Goal: Task Accomplishment & Management: Manage account settings

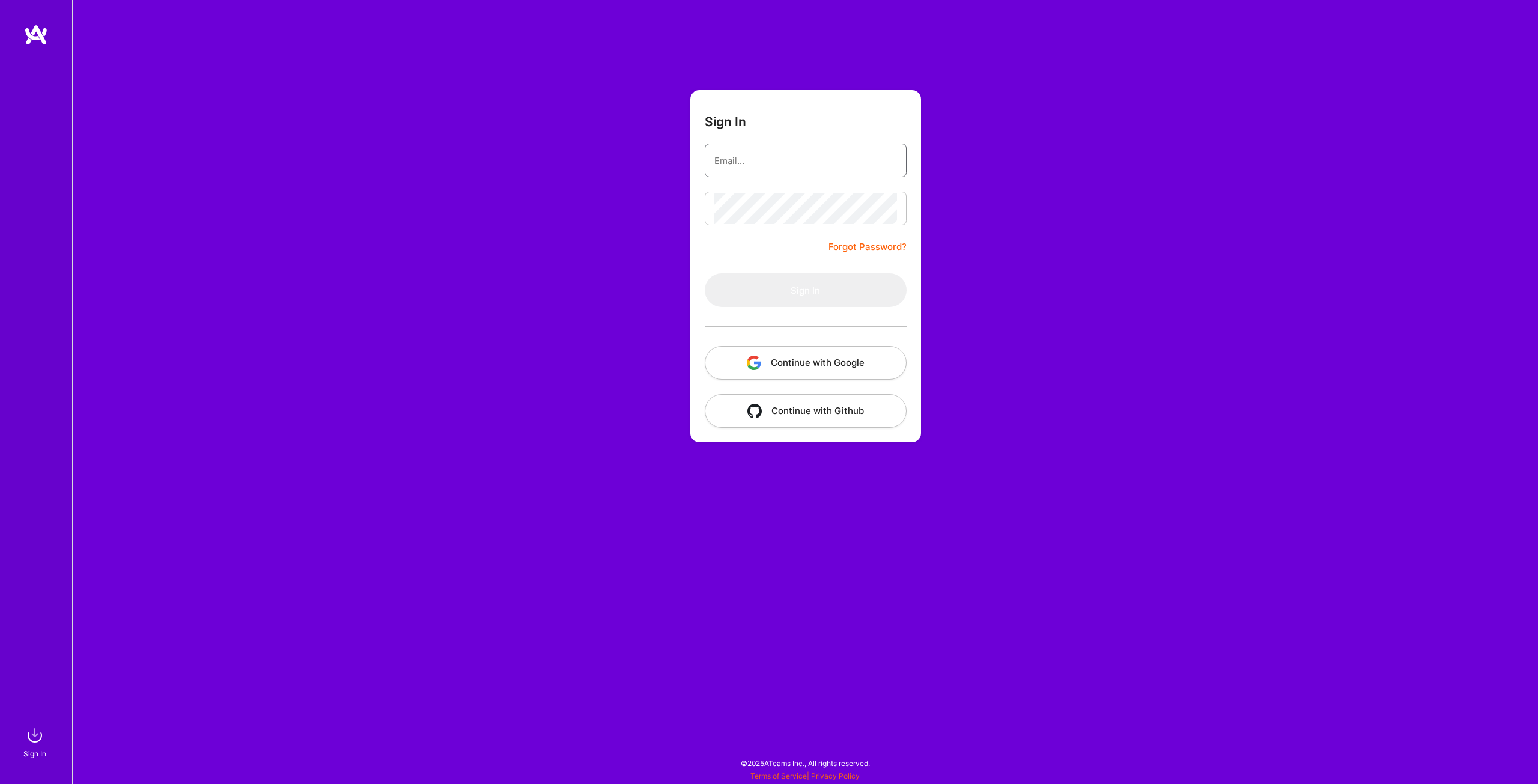
type input "[EMAIL_ADDRESS][DOMAIN_NAME]"
click at [822, 155] on input "[EMAIL_ADDRESS][DOMAIN_NAME]" at bounding box center [806, 160] width 183 height 31
click at [804, 293] on button "Sign In" at bounding box center [805, 290] width 202 height 34
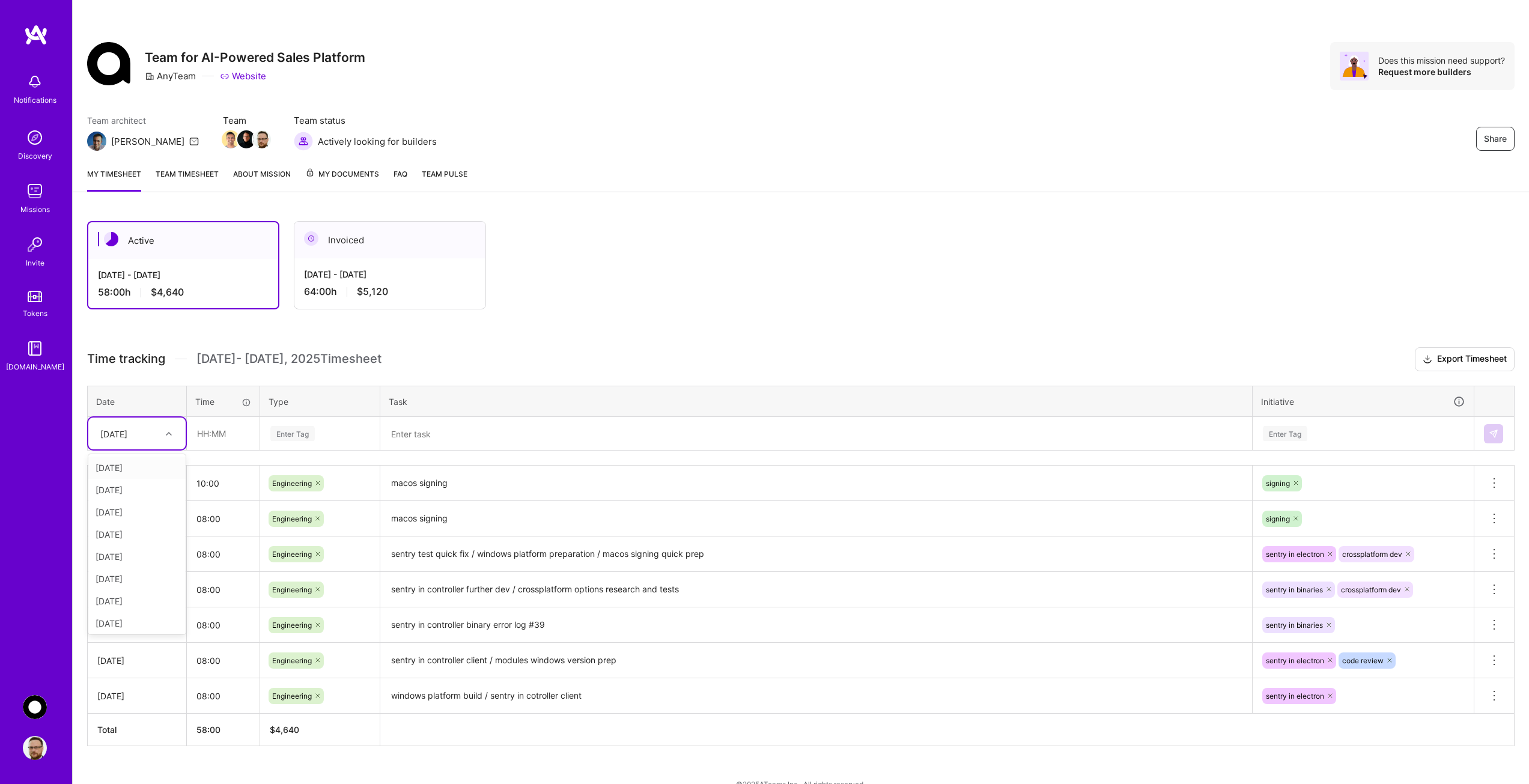
click at [173, 433] on div at bounding box center [170, 433] width 18 height 16
click at [144, 618] on div "[DATE]" at bounding box center [136, 621] width 97 height 22
click at [227, 434] on input "text" at bounding box center [223, 433] width 71 height 32
type input "08:00"
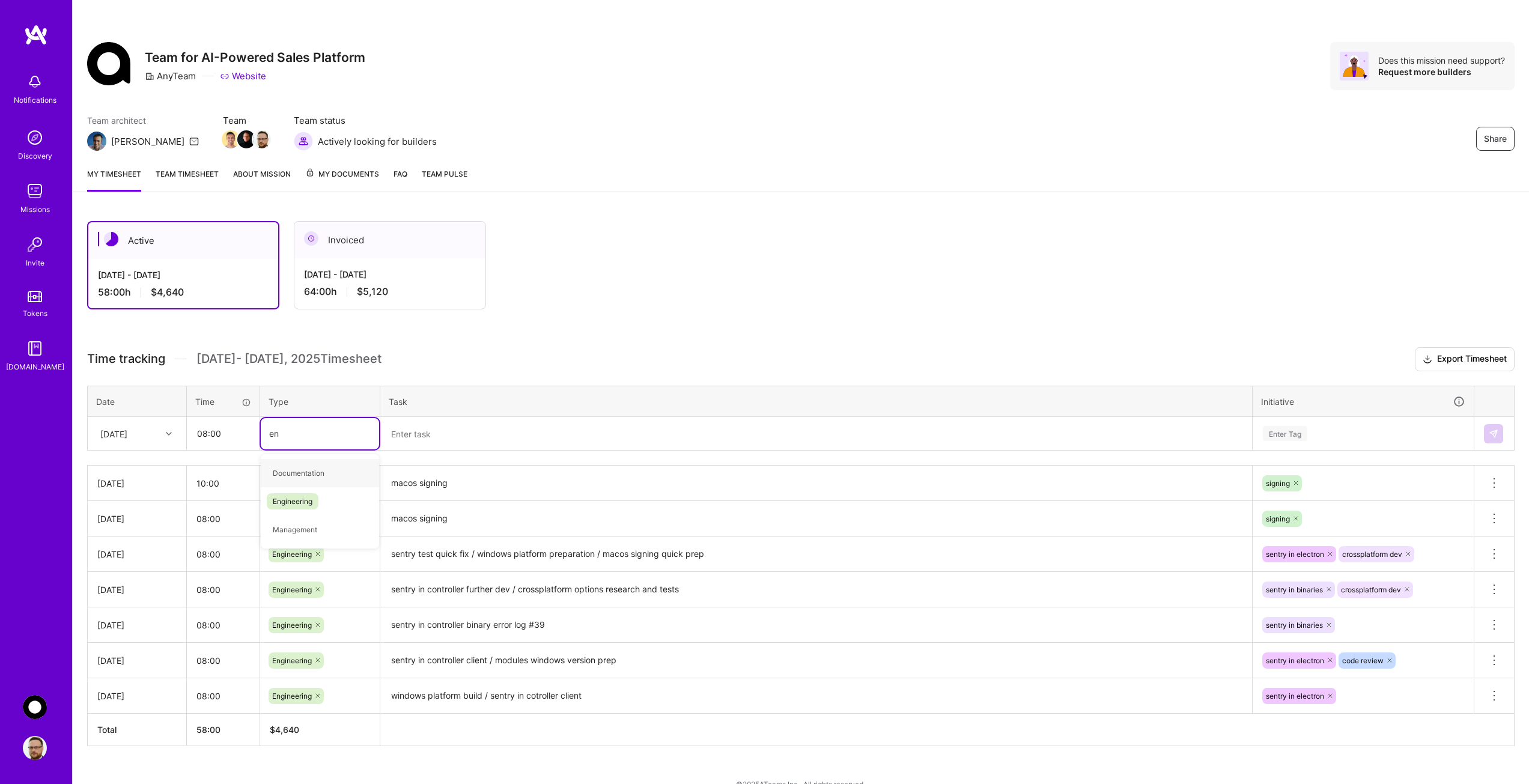
type input "eng"
click at [314, 470] on span "Engineering" at bounding box center [292, 473] width 51 height 17
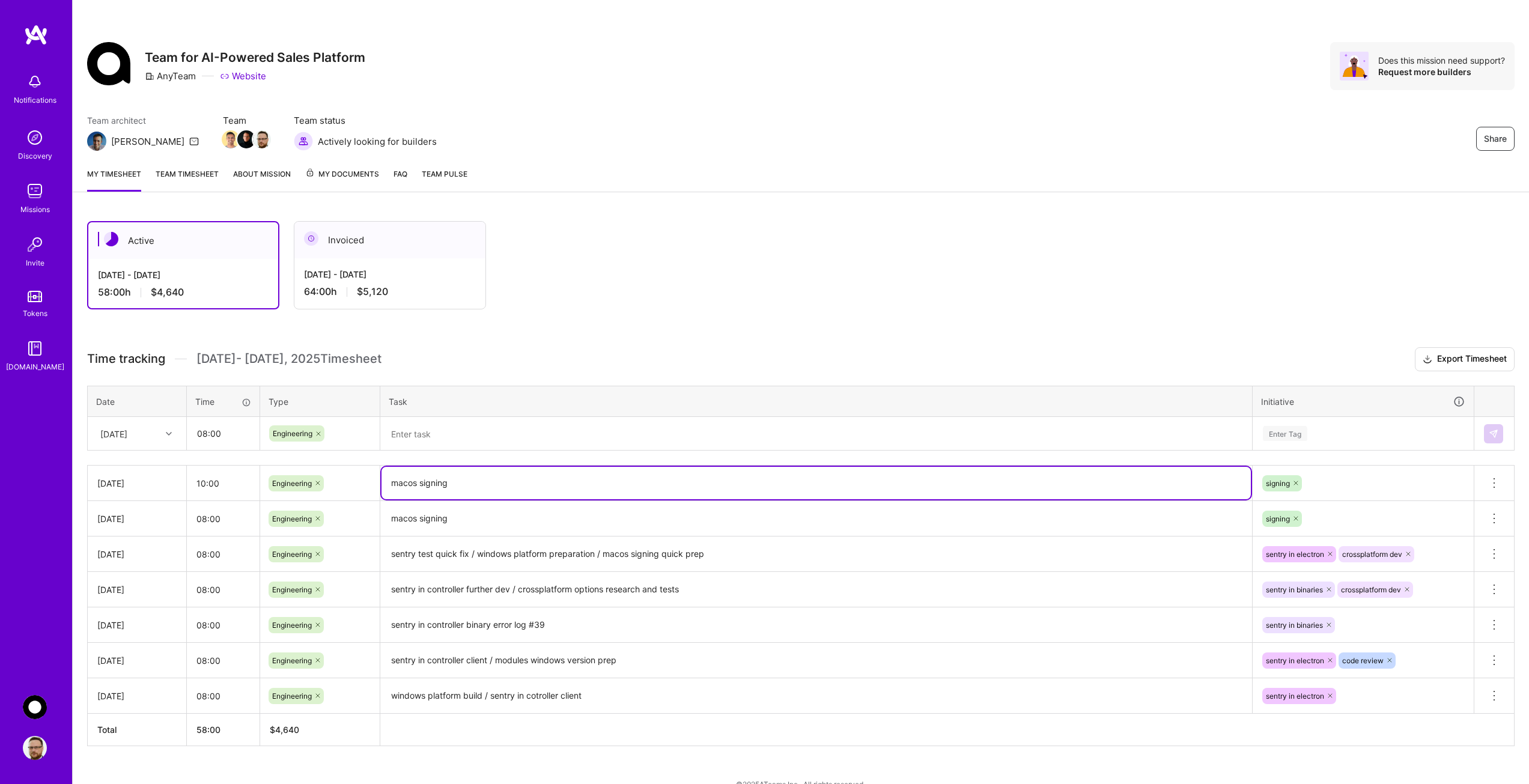
drag, startPoint x: 419, startPoint y: 486, endPoint x: 371, endPoint y: 489, distance: 48.1
click at [371, 489] on tr "[DATE] 10:00 Engineering macos signing signing Delete row" at bounding box center [801, 483] width 1427 height 36
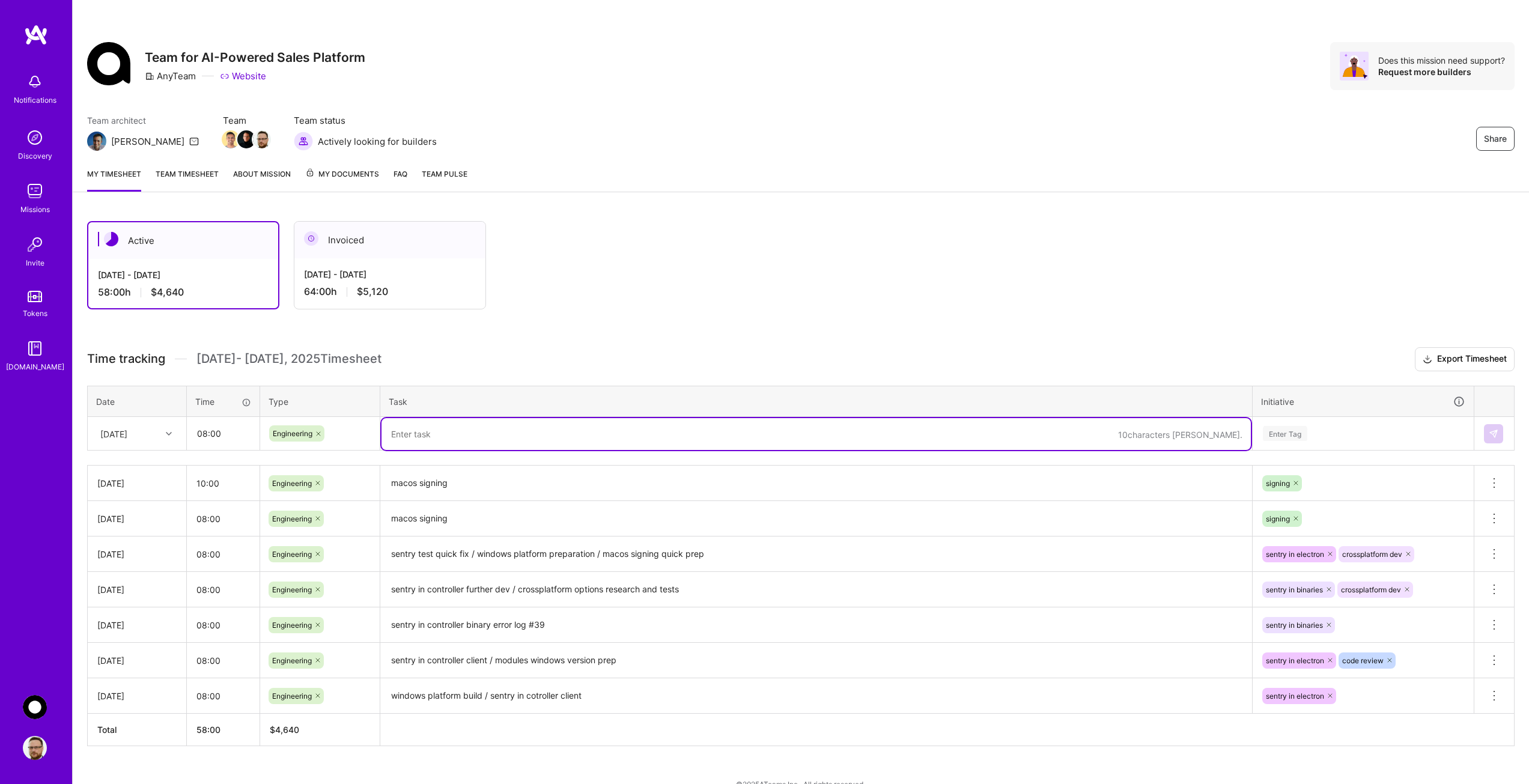
click at [432, 442] on textarea at bounding box center [816, 434] width 869 height 32
paste textarea "macos signing"
type textarea "macos signing"
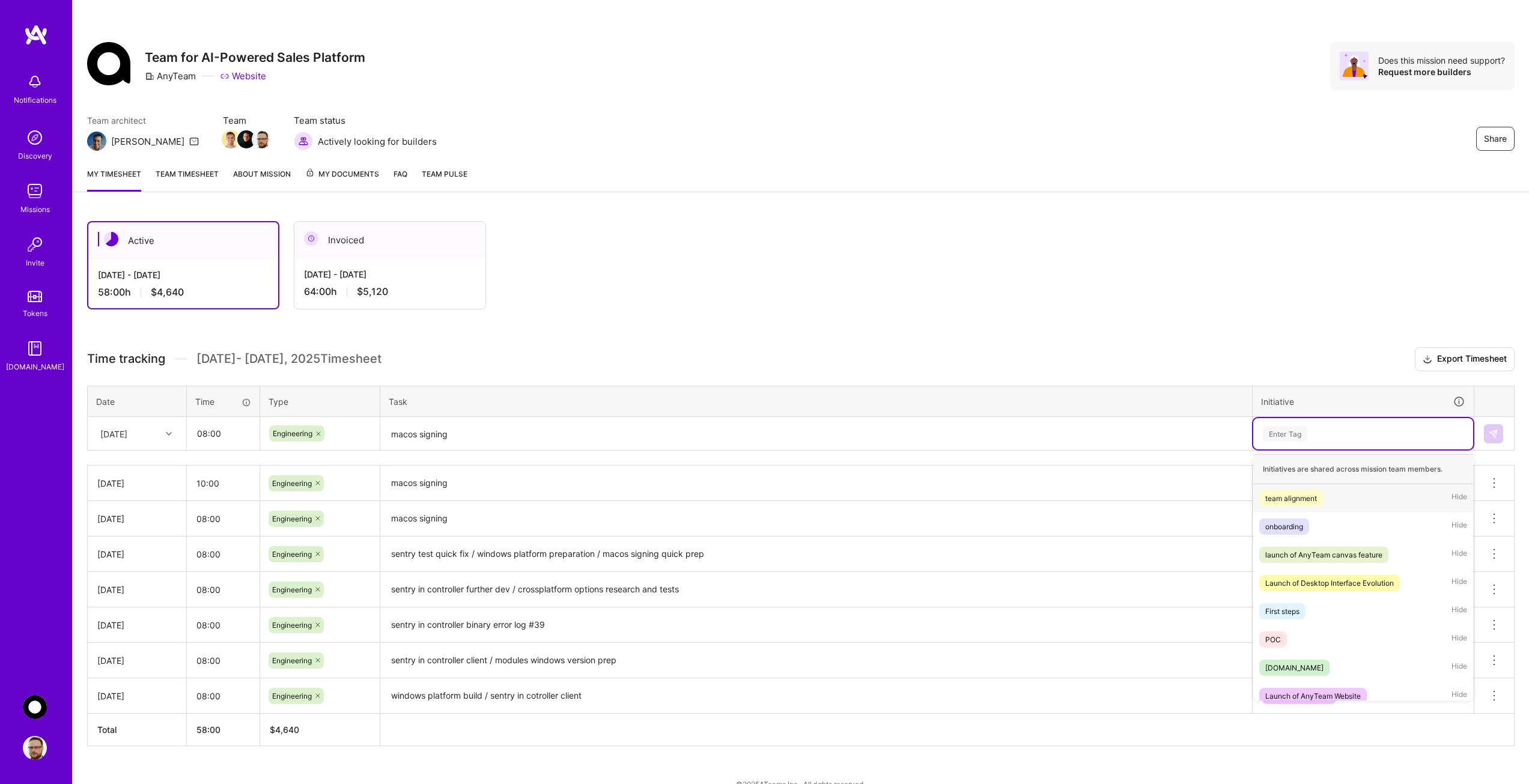
click at [1296, 436] on div "Enter Tag" at bounding box center [1286, 433] width 45 height 18
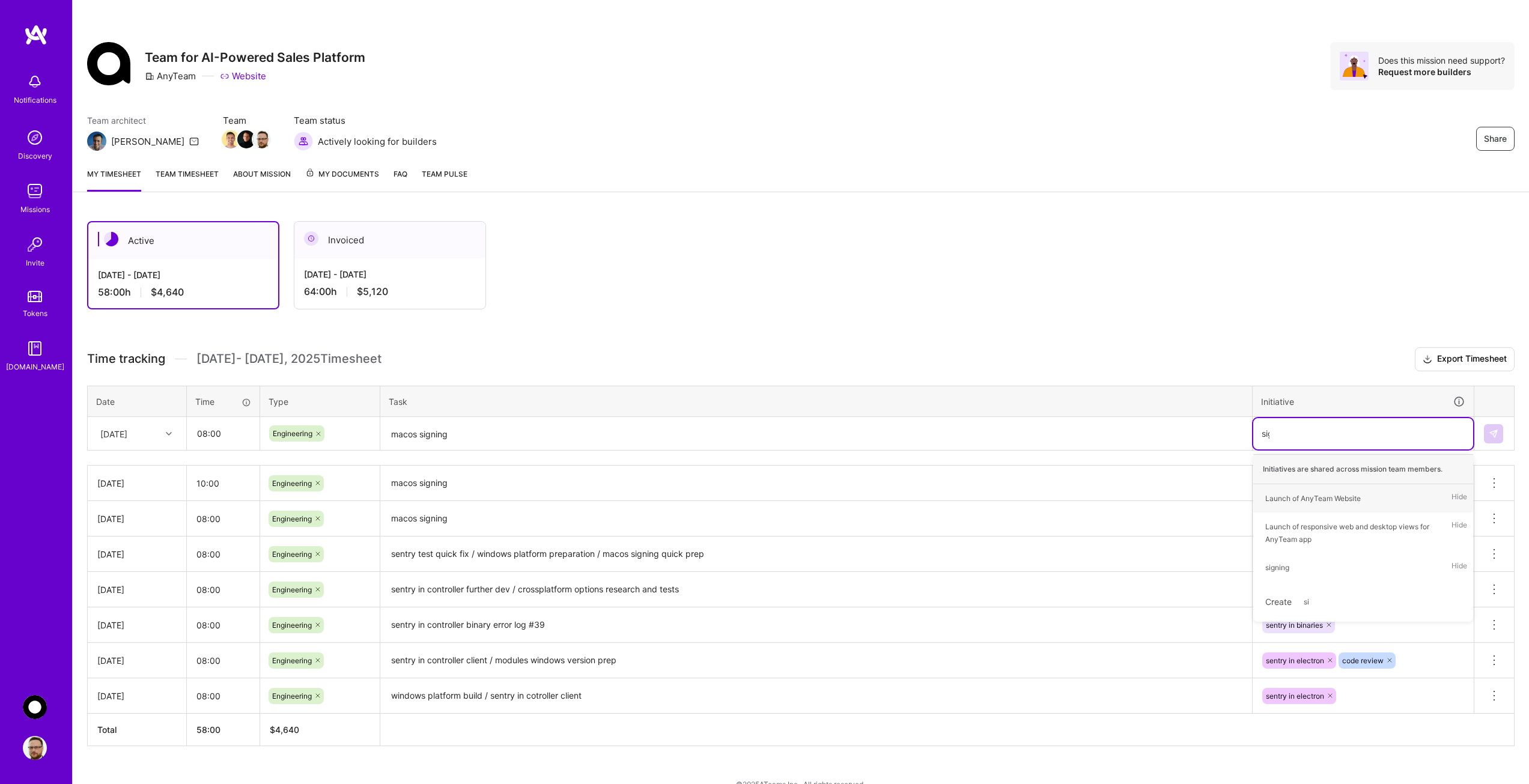
type input "sign"
click at [1277, 499] on div "signing" at bounding box center [1277, 498] width 24 height 12
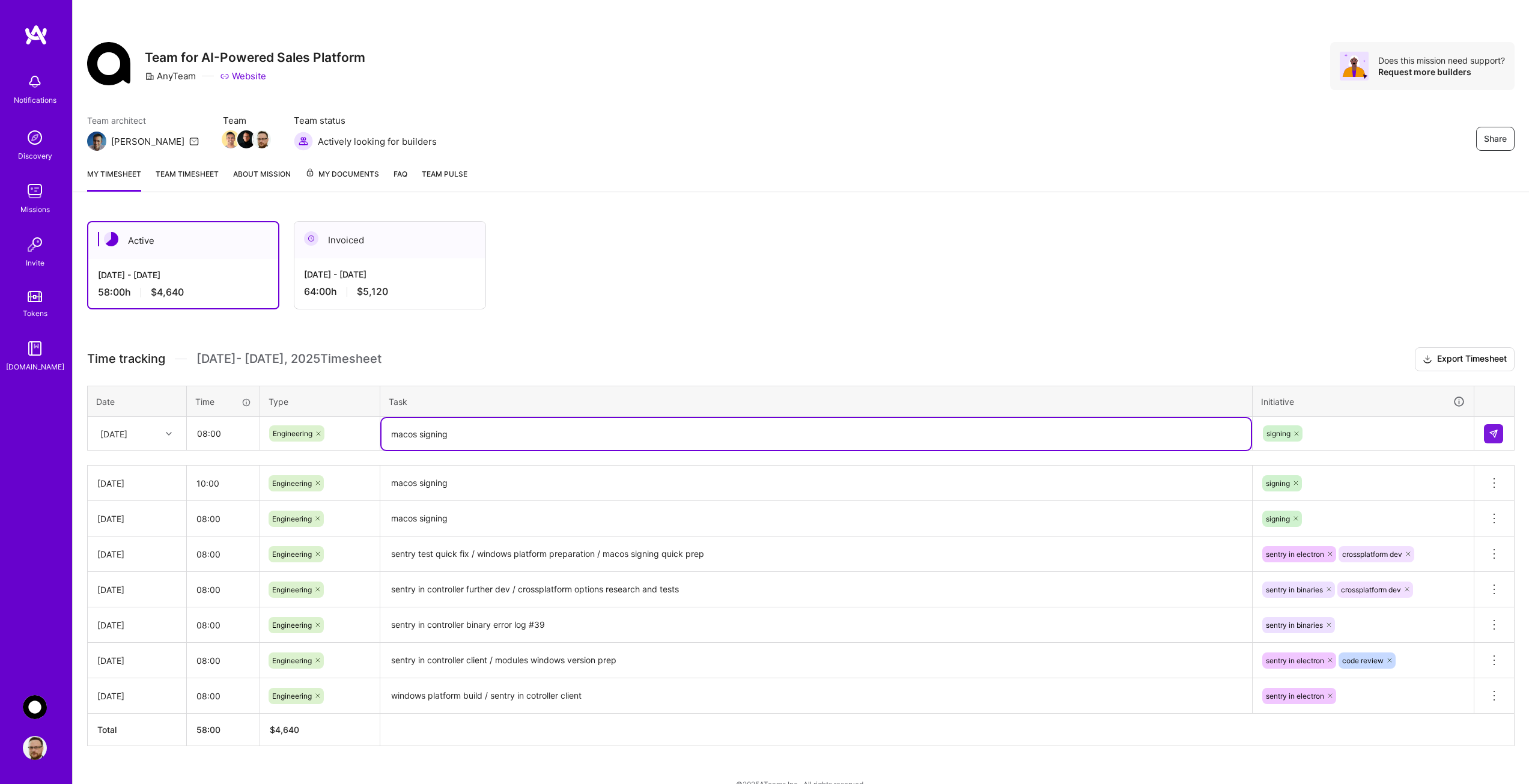
click at [512, 436] on textarea "macos signing" at bounding box center [816, 434] width 869 height 32
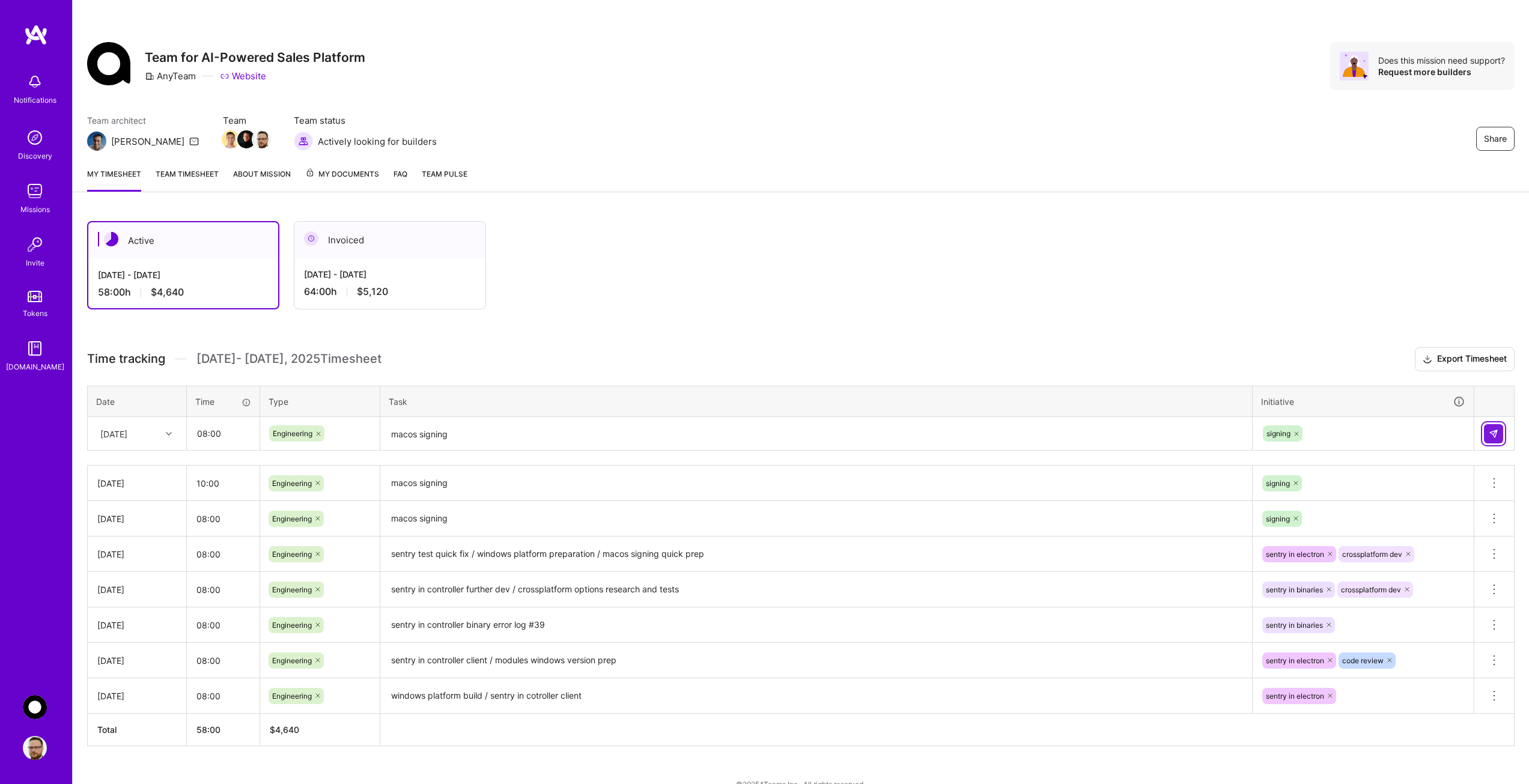
click at [1495, 433] on img at bounding box center [1494, 434] width 10 height 10
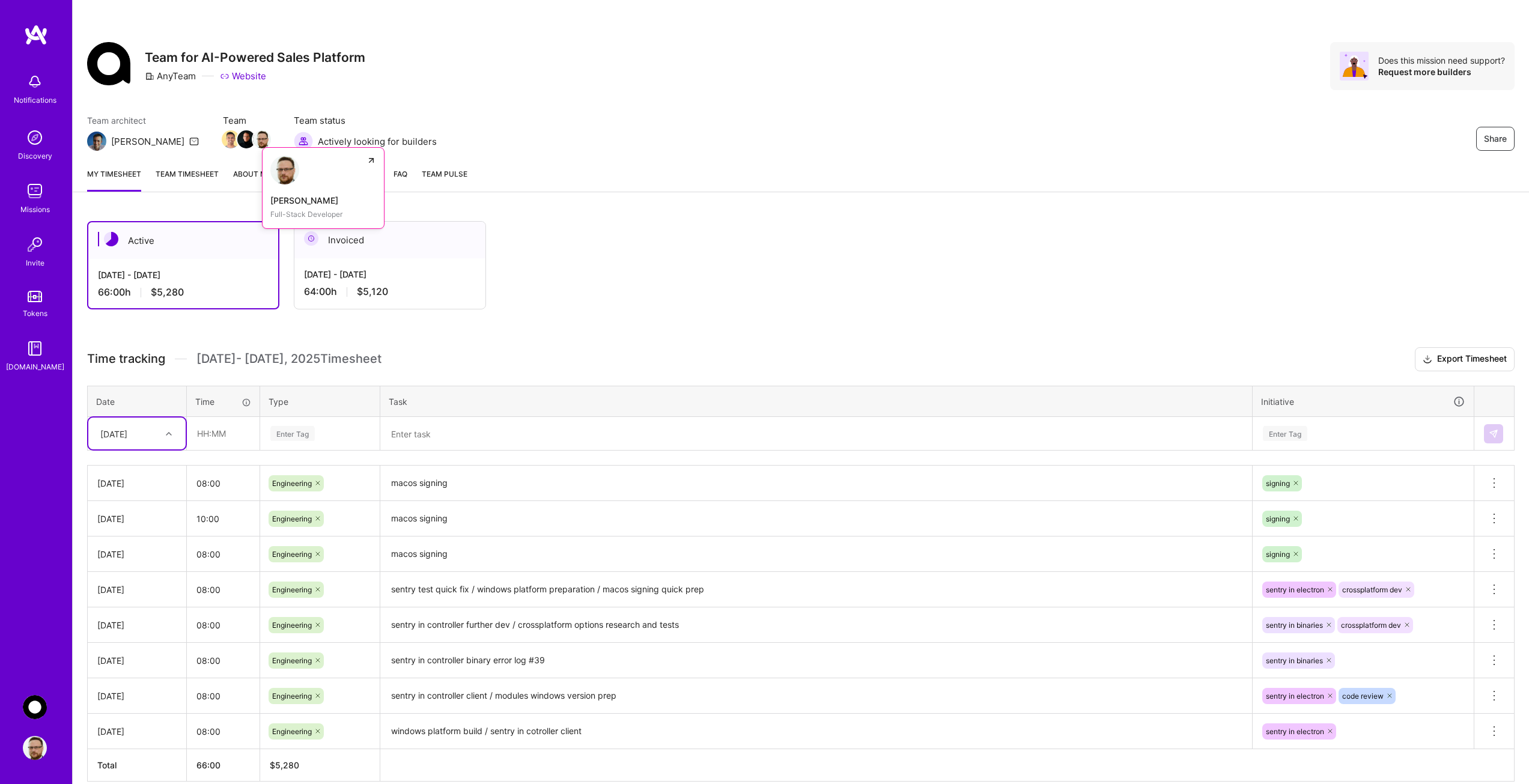
click at [253, 139] on img at bounding box center [262, 139] width 18 height 18
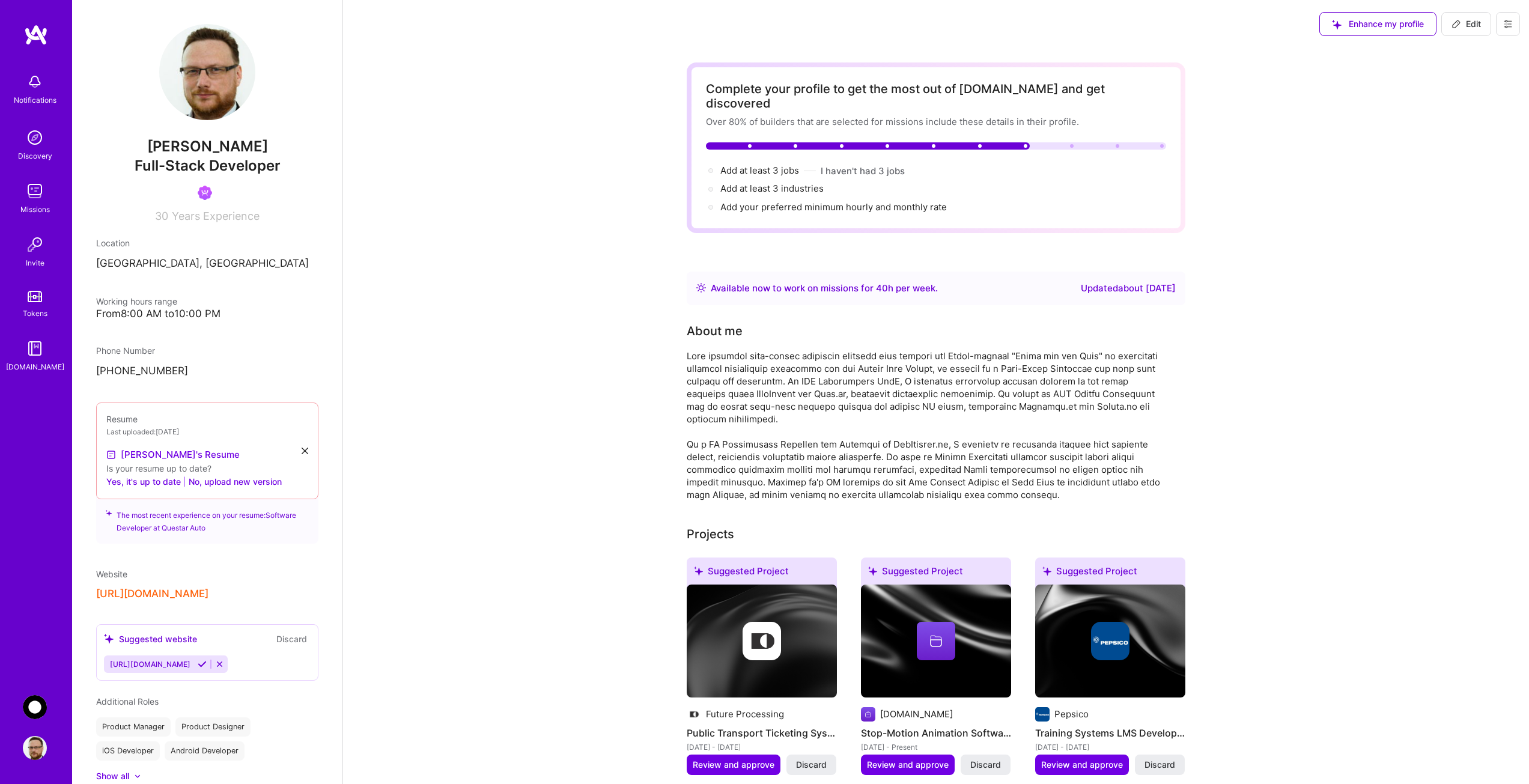
click at [1463, 21] on span "Edit" at bounding box center [1466, 24] width 29 height 12
select select "PL"
select select "Right Now"
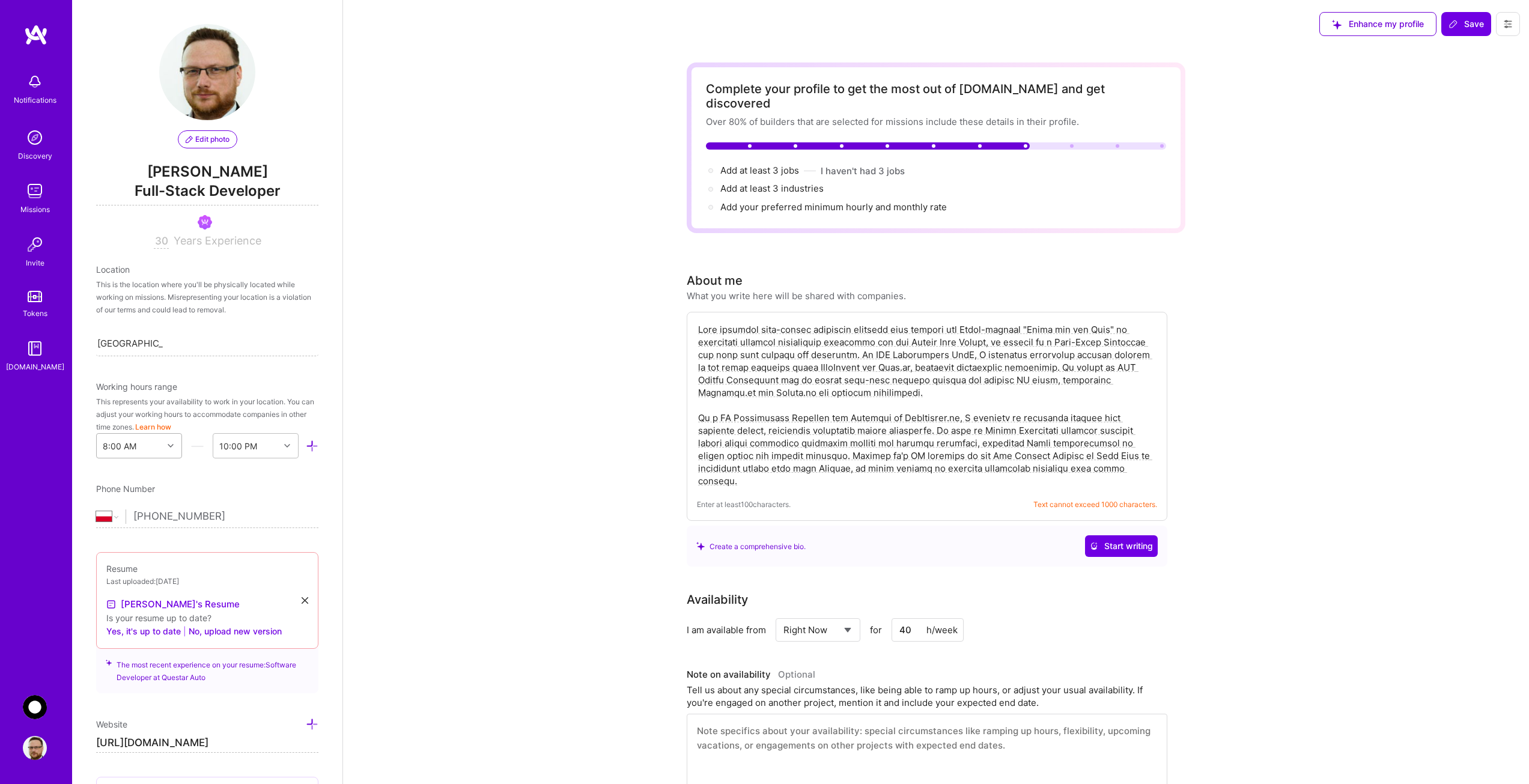
click at [168, 444] on icon at bounding box center [170, 446] width 6 height 6
click at [120, 577] on div "3:00 PM" at bounding box center [139, 575] width 86 height 22
click at [280, 448] on div at bounding box center [289, 446] width 18 height 16
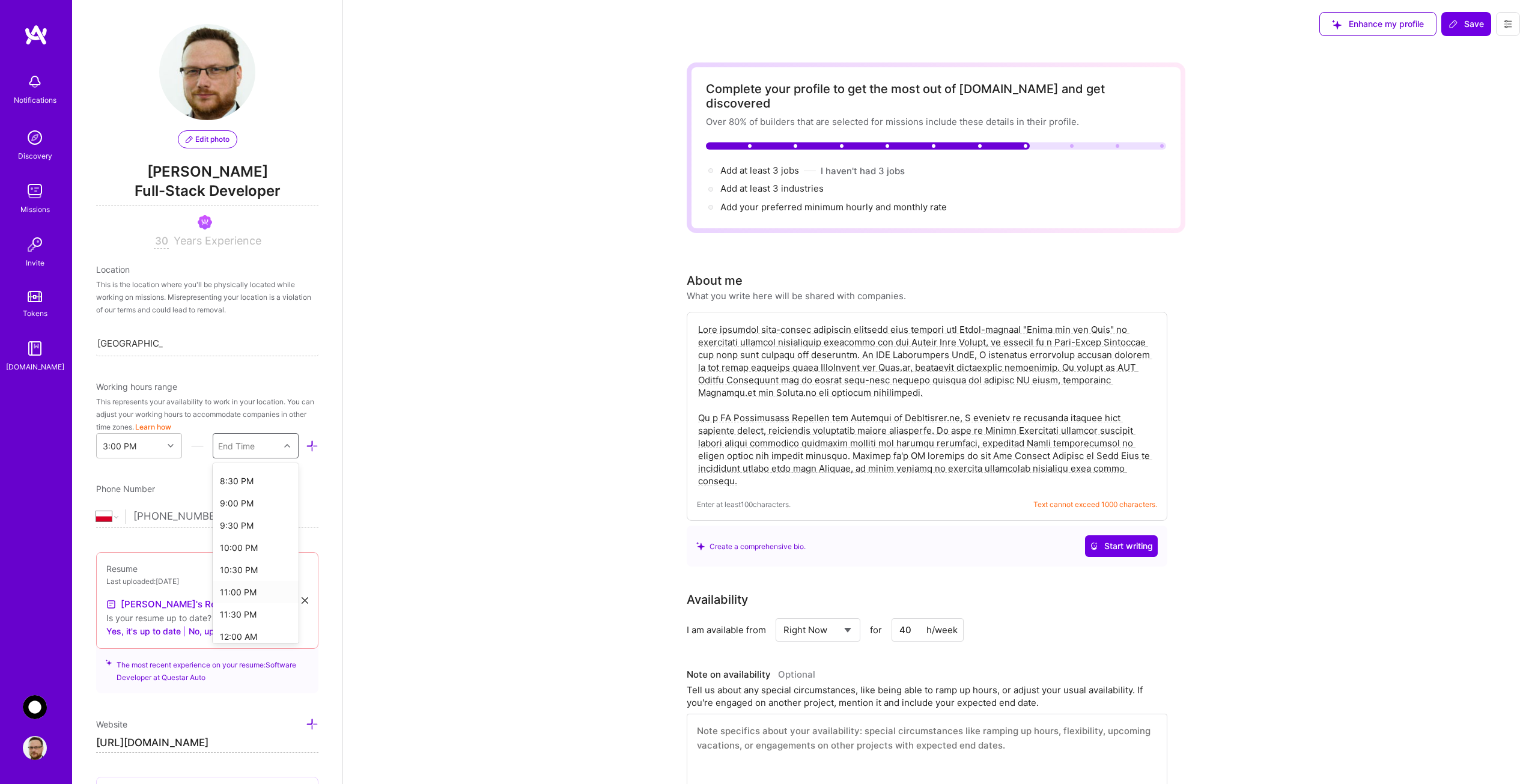
click at [244, 594] on div "11:00 PM" at bounding box center [256, 592] width 86 height 22
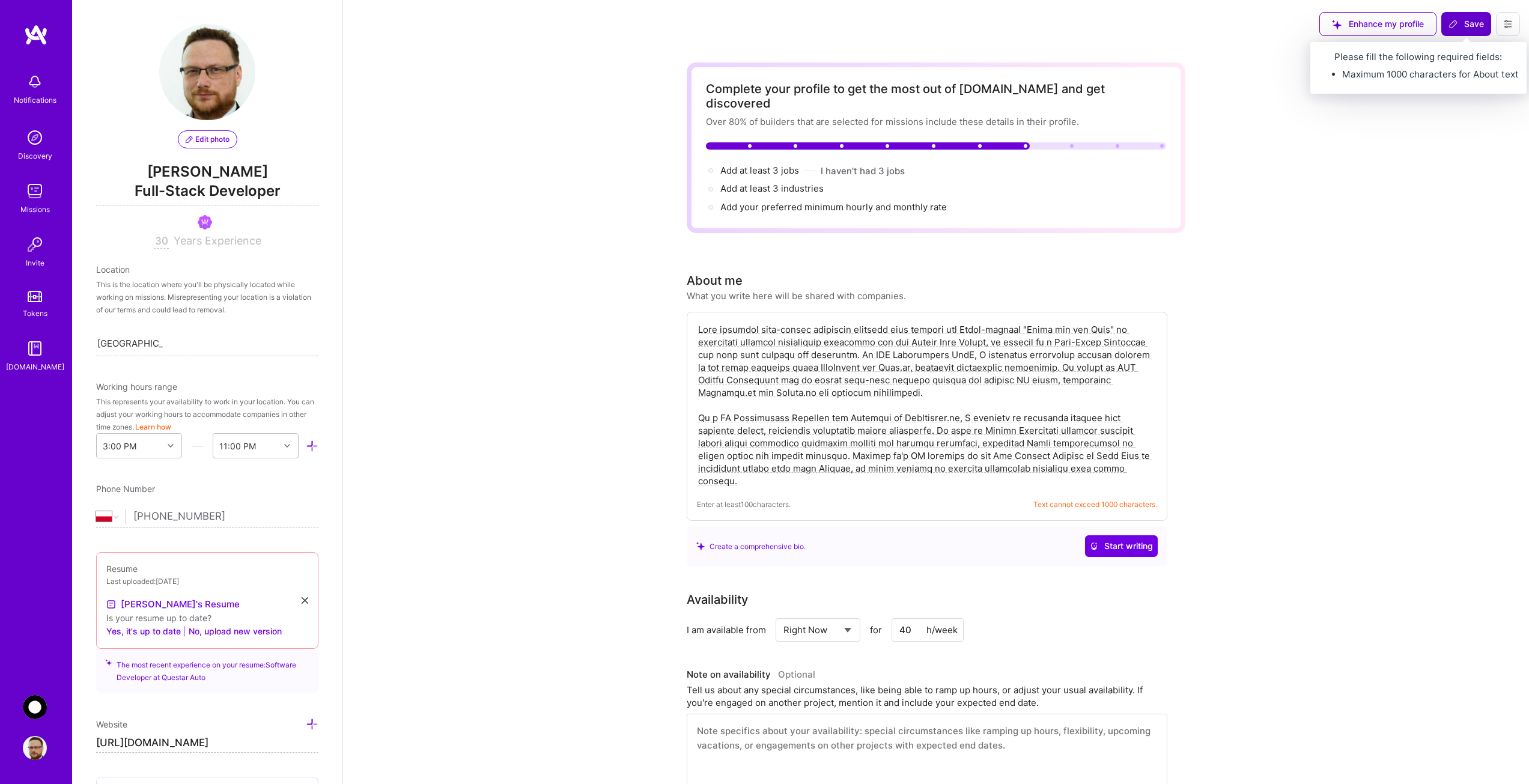
click at [1466, 22] on span "Save" at bounding box center [1466, 24] width 36 height 12
click at [1463, 26] on span "Save" at bounding box center [1466, 24] width 36 height 12
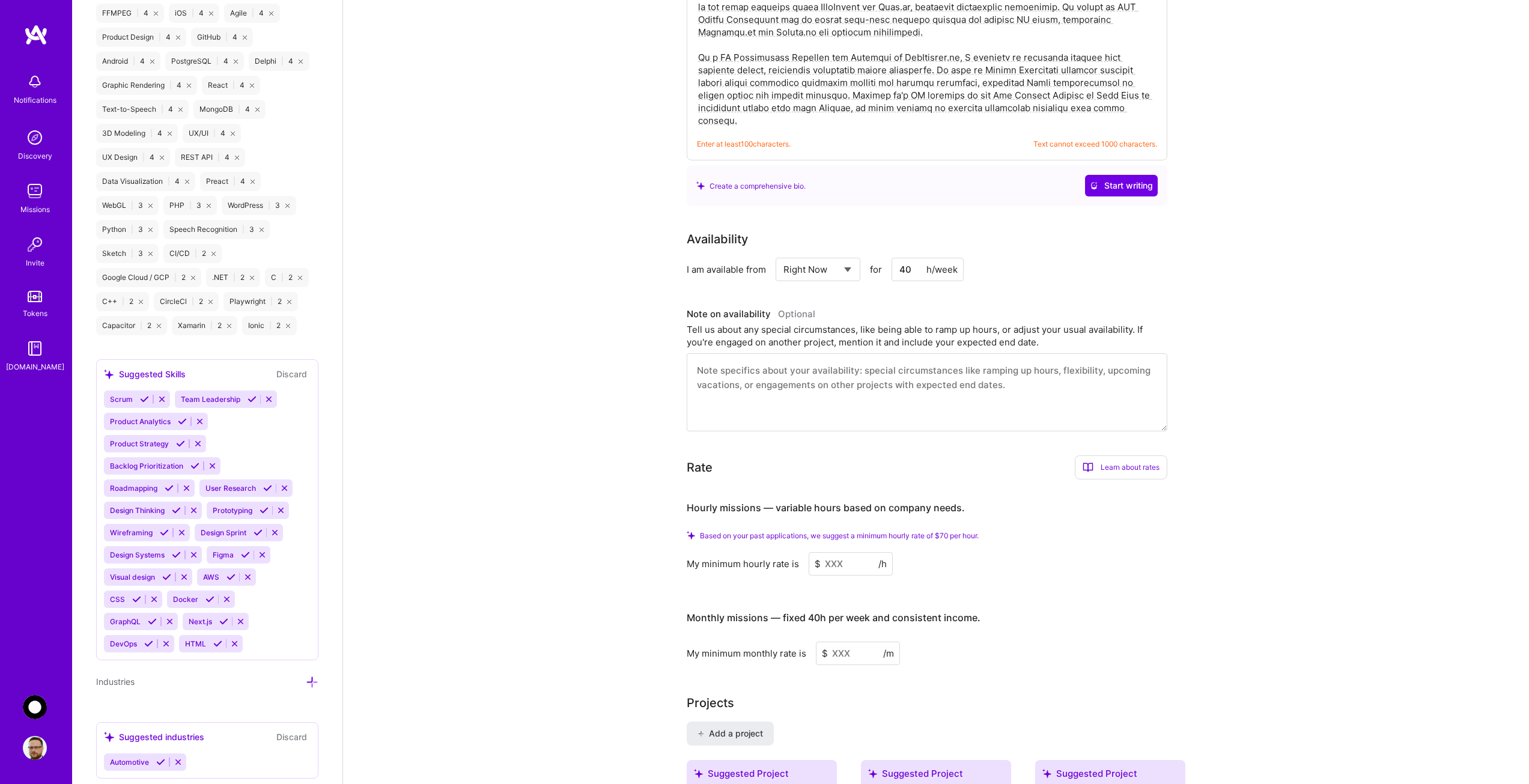
scroll to position [1678, 0]
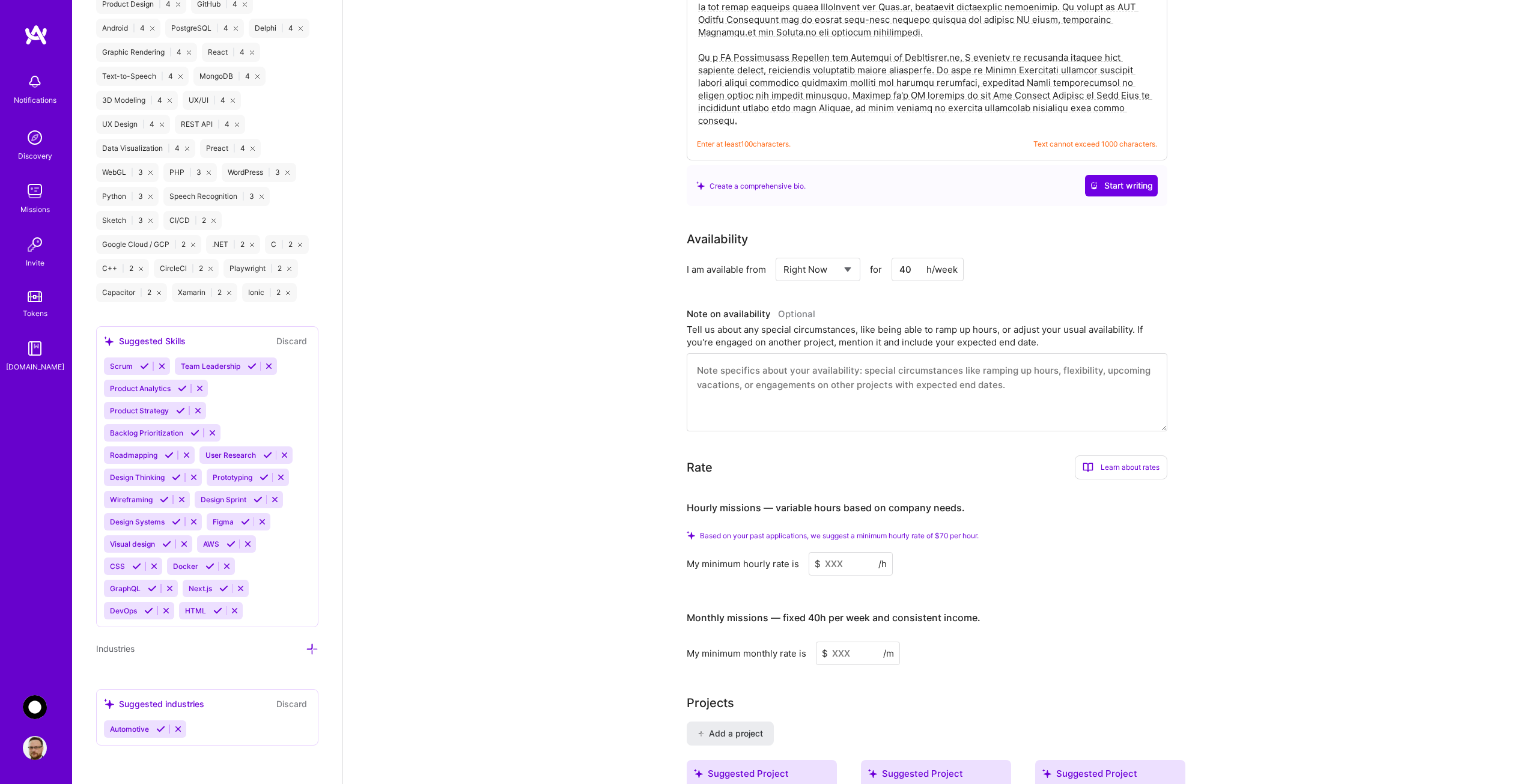
click at [249, 660] on div "Industries" at bounding box center [208, 653] width 222 height 23
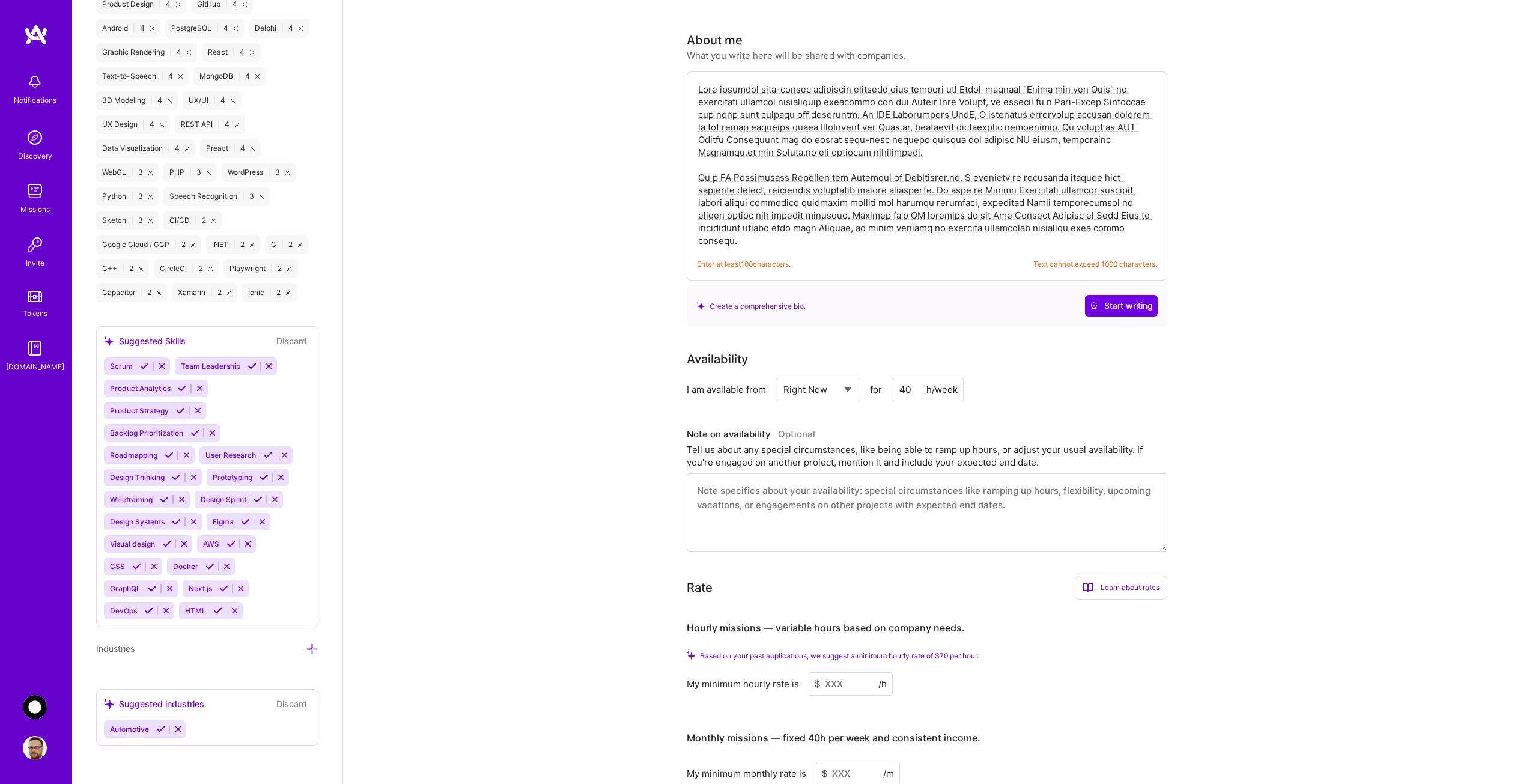
scroll to position [0, 0]
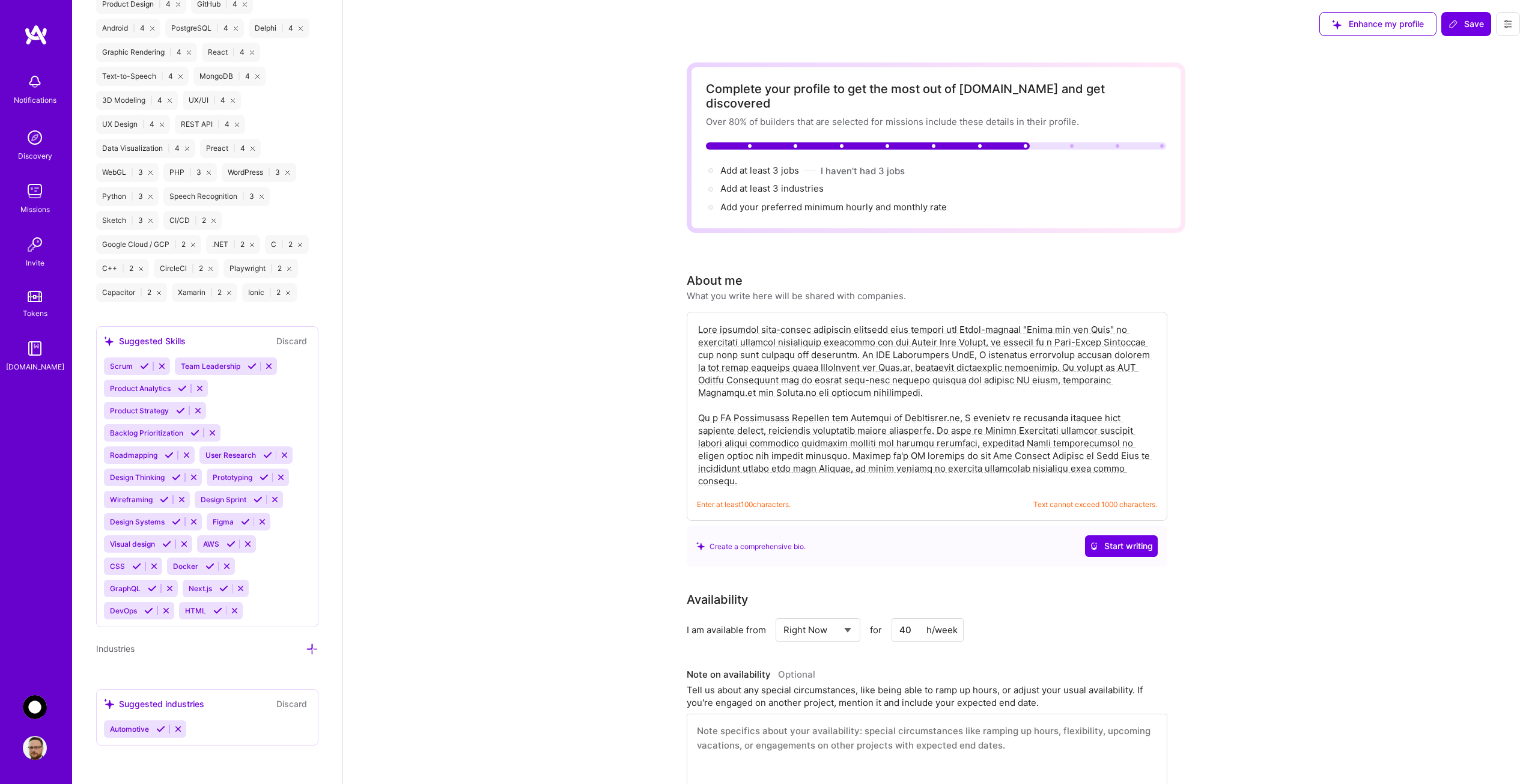
click at [1136, 446] on textarea at bounding box center [927, 405] width 461 height 167
click at [1125, 459] on textarea at bounding box center [927, 405] width 461 height 167
drag, startPoint x: 1125, startPoint y: 459, endPoint x: 694, endPoint y: 468, distance: 431.1
click at [694, 468] on div "Enter at least 100 characters. Text cannot exceed 1000 characters." at bounding box center [926, 416] width 481 height 209
click at [822, 455] on textarea at bounding box center [927, 405] width 461 height 167
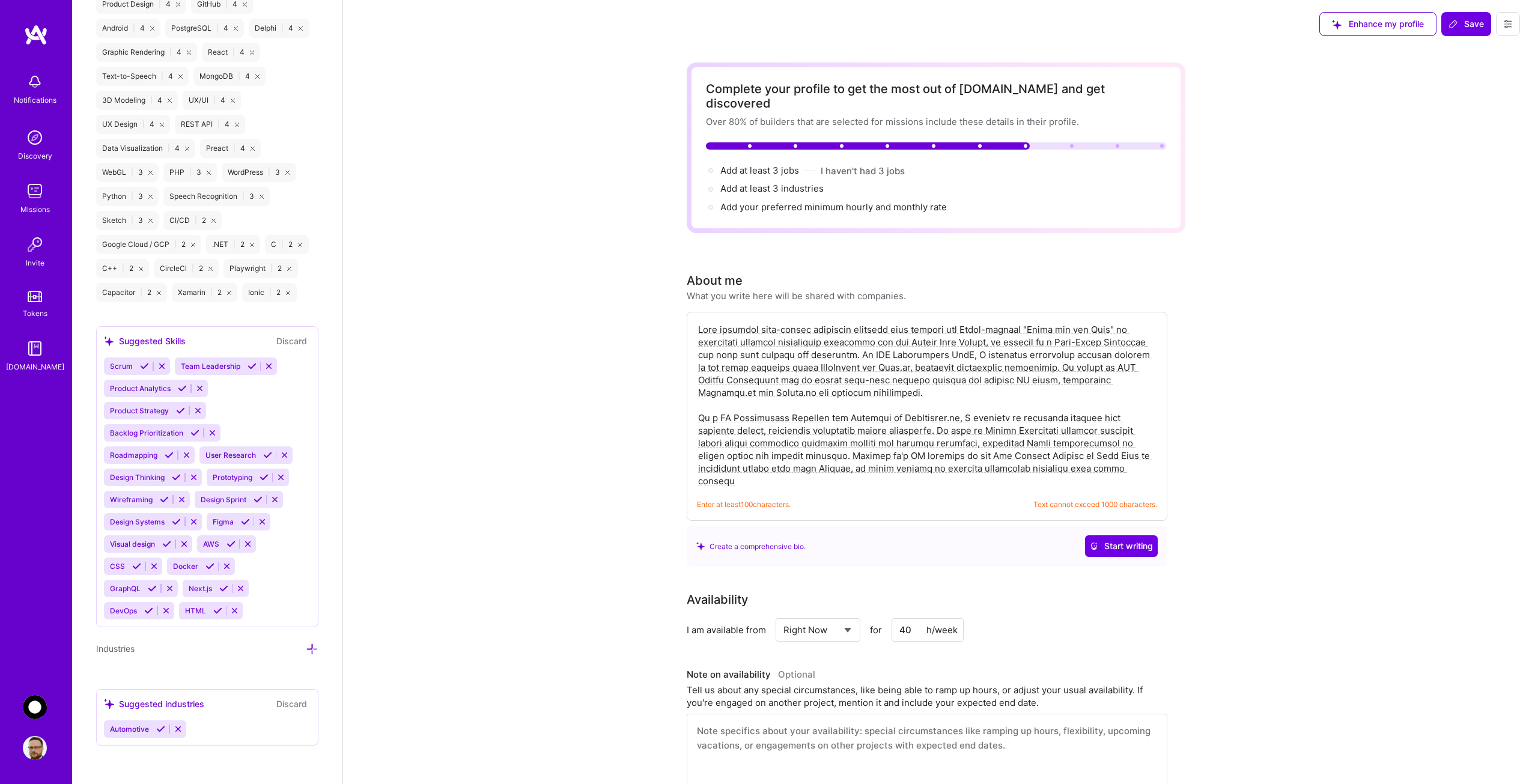
click at [822, 455] on textarea at bounding box center [927, 405] width 461 height 167
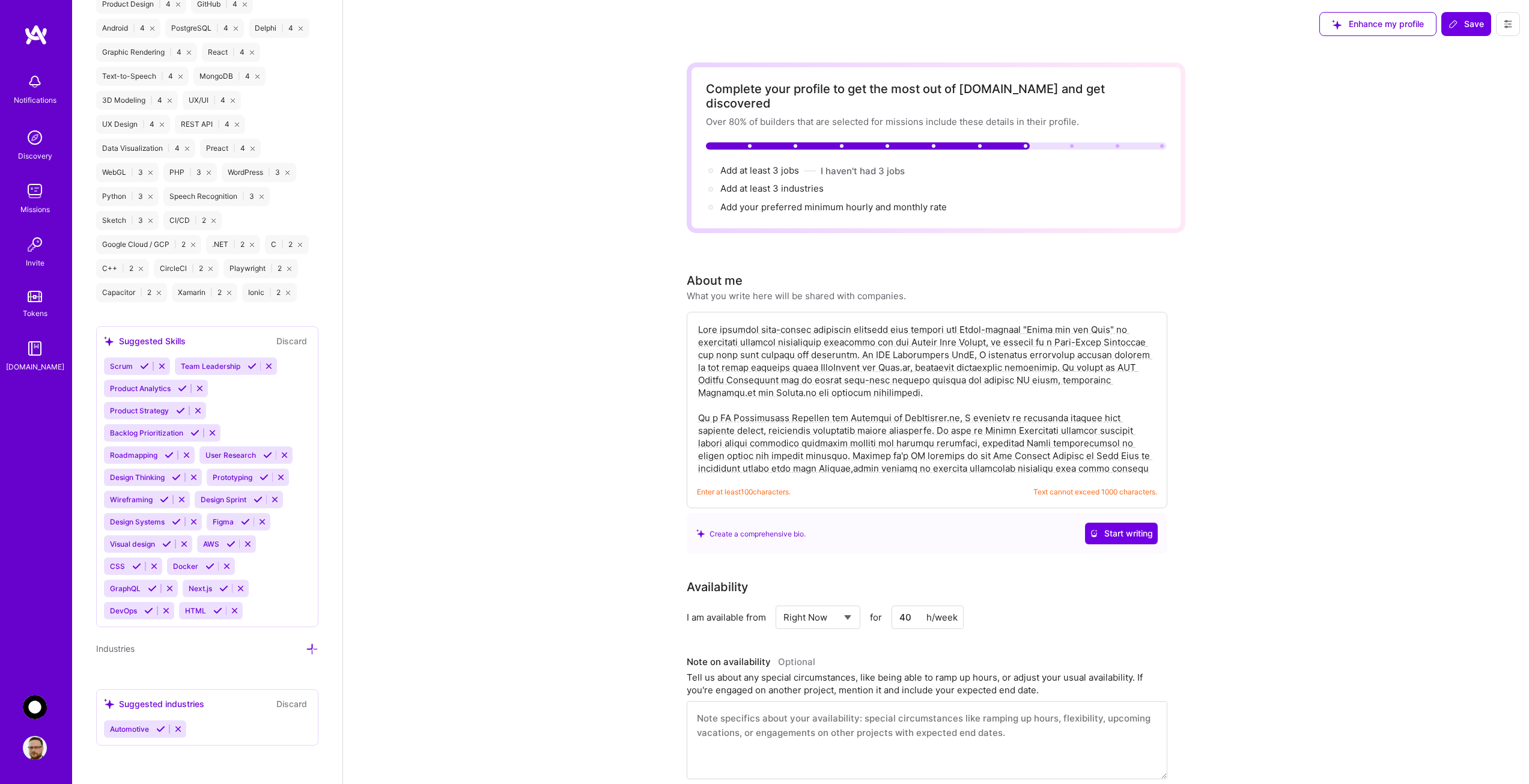
click at [828, 455] on textarea at bounding box center [927, 398] width 461 height 153
click at [1072, 461] on textarea at bounding box center [927, 398] width 461 height 153
type textarea "From crafting stop-motion animation software that powered the Oscar-winning "[P…"
click at [1469, 27] on span "Save" at bounding box center [1466, 24] width 36 height 12
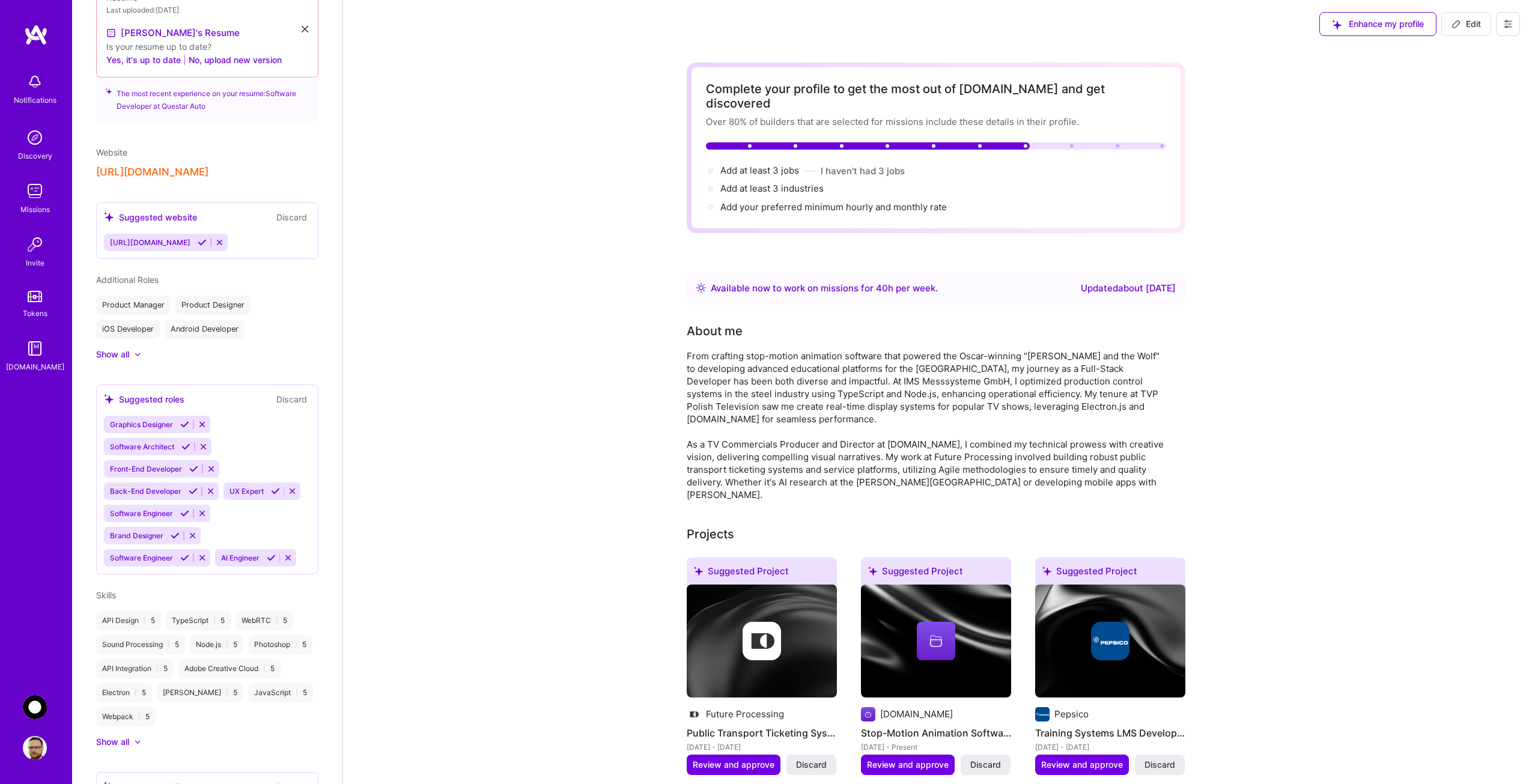
scroll to position [121, 0]
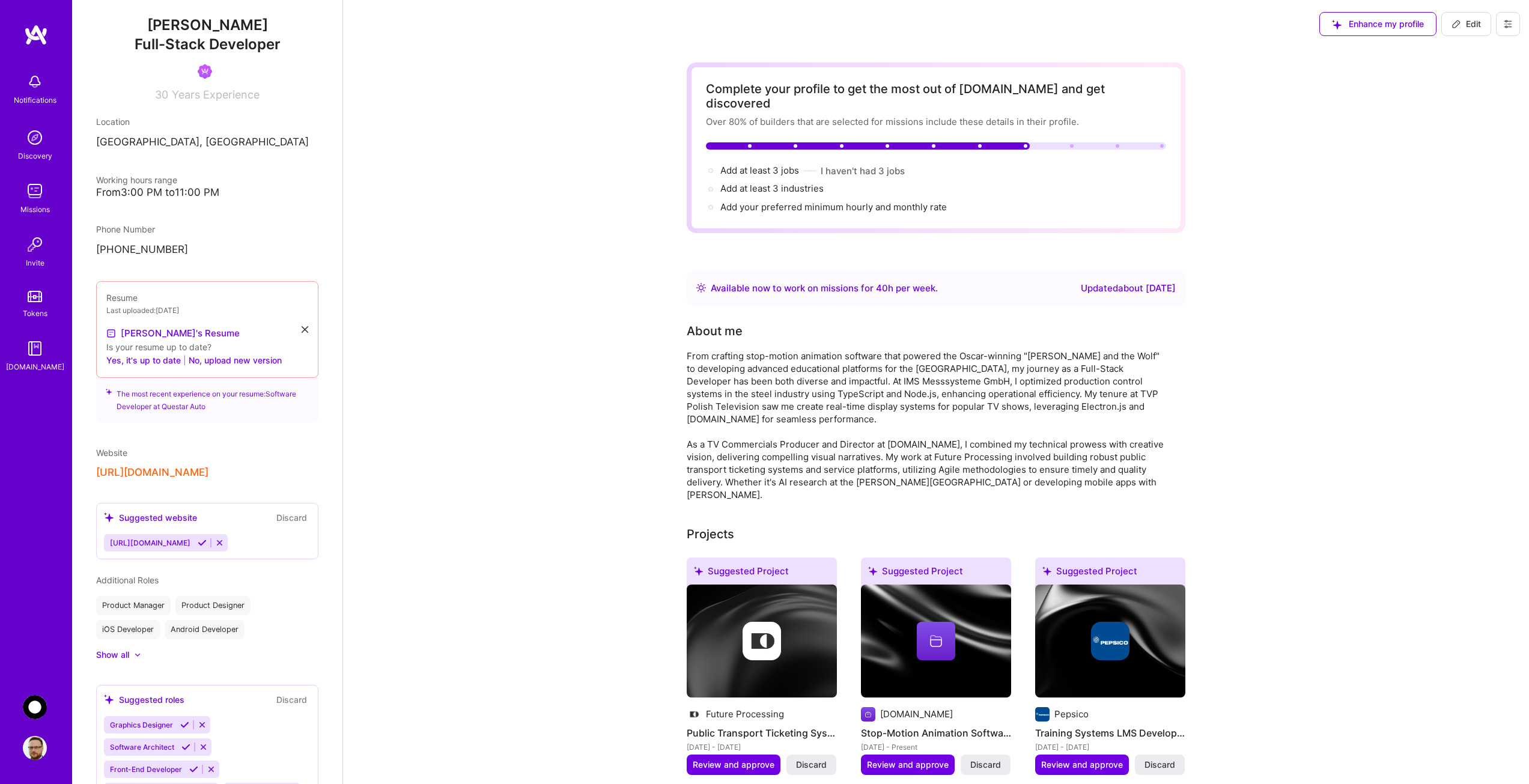
click at [133, 470] on button "[URL][DOMAIN_NAME]" at bounding box center [152, 472] width 112 height 12
click at [266, 467] on div "[URL][DOMAIN_NAME]" at bounding box center [208, 472] width 222 height 12
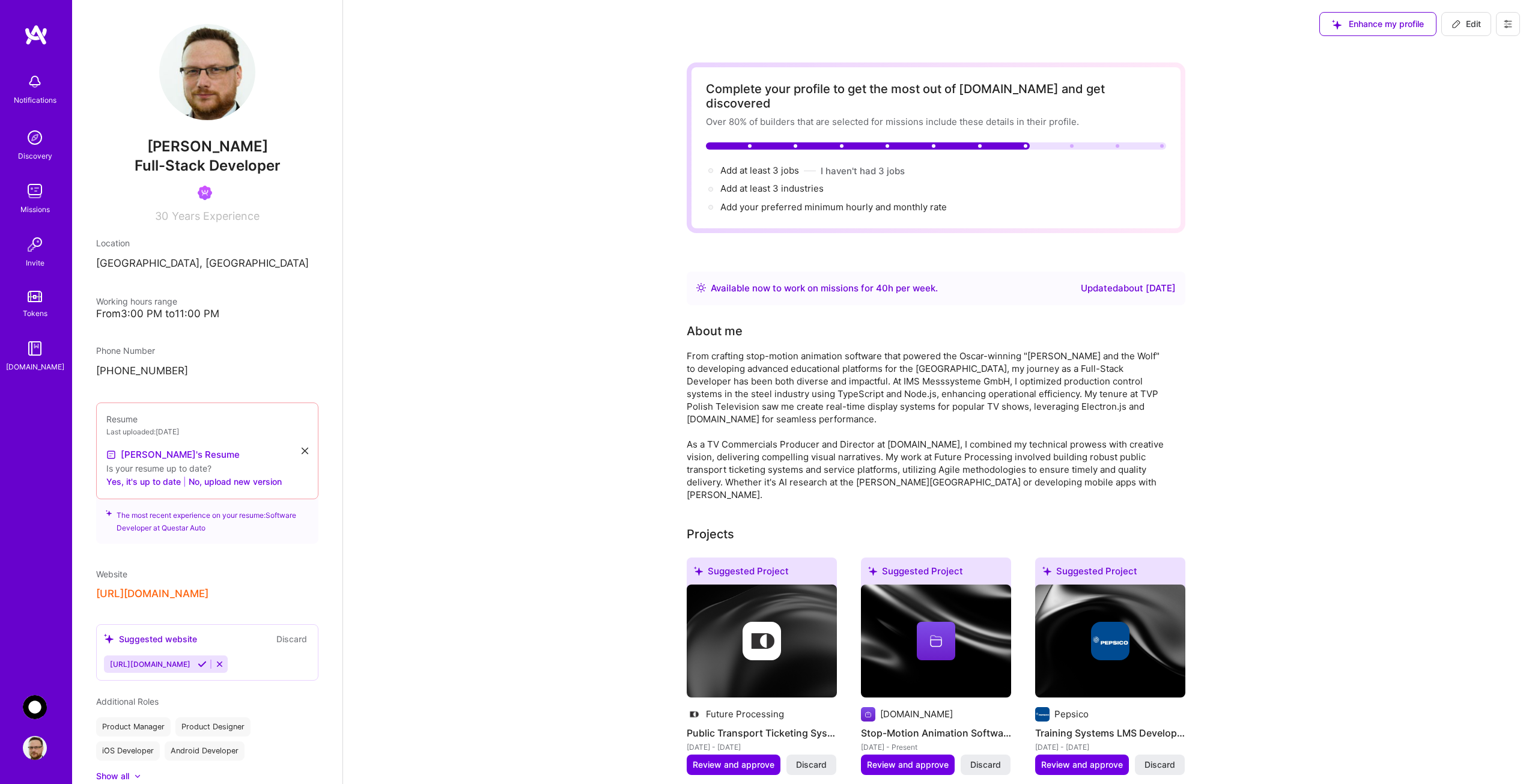
click at [1467, 25] on span "Edit" at bounding box center [1466, 24] width 29 height 12
select select "PL"
select select "Right Now"
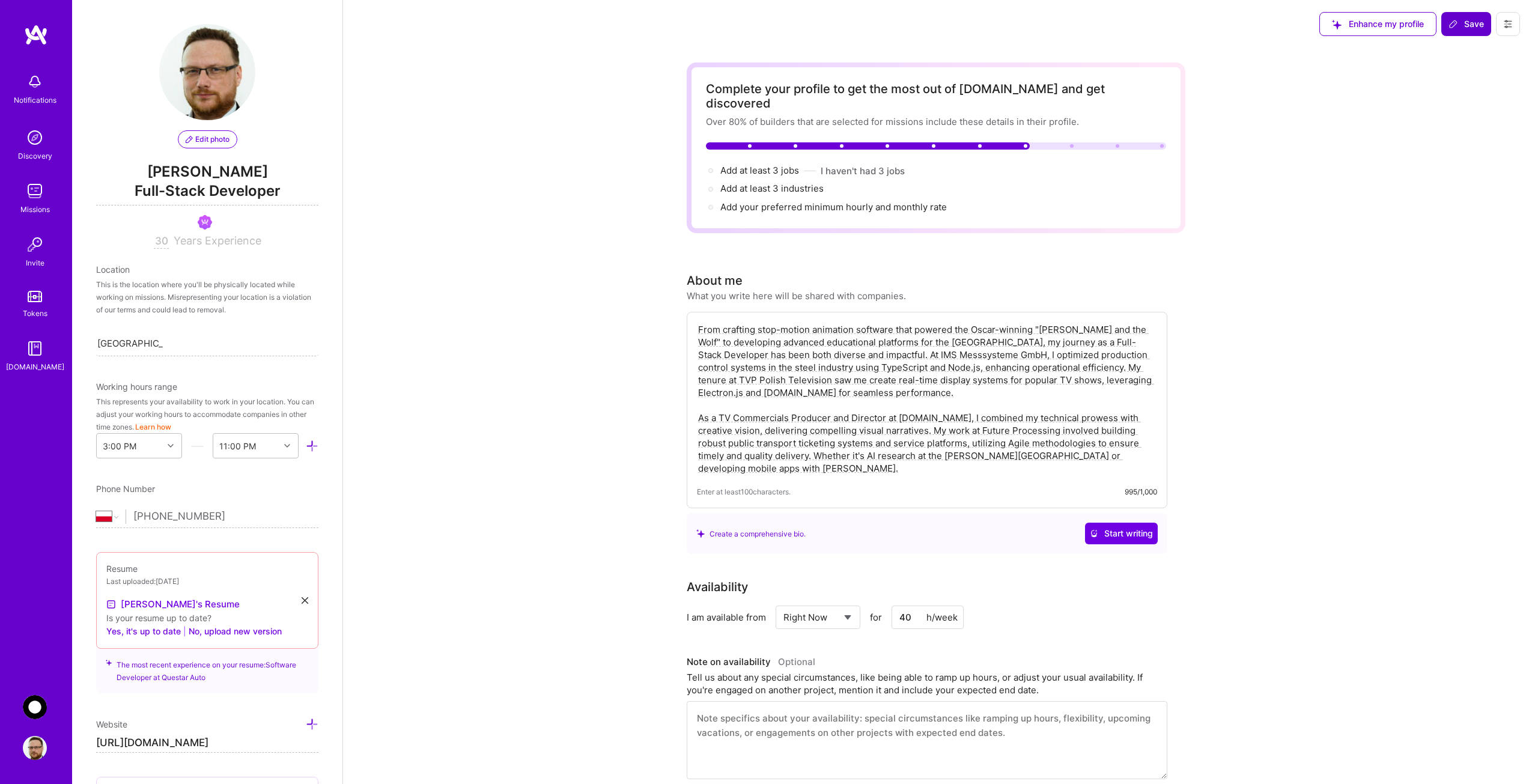
scroll to position [511, 0]
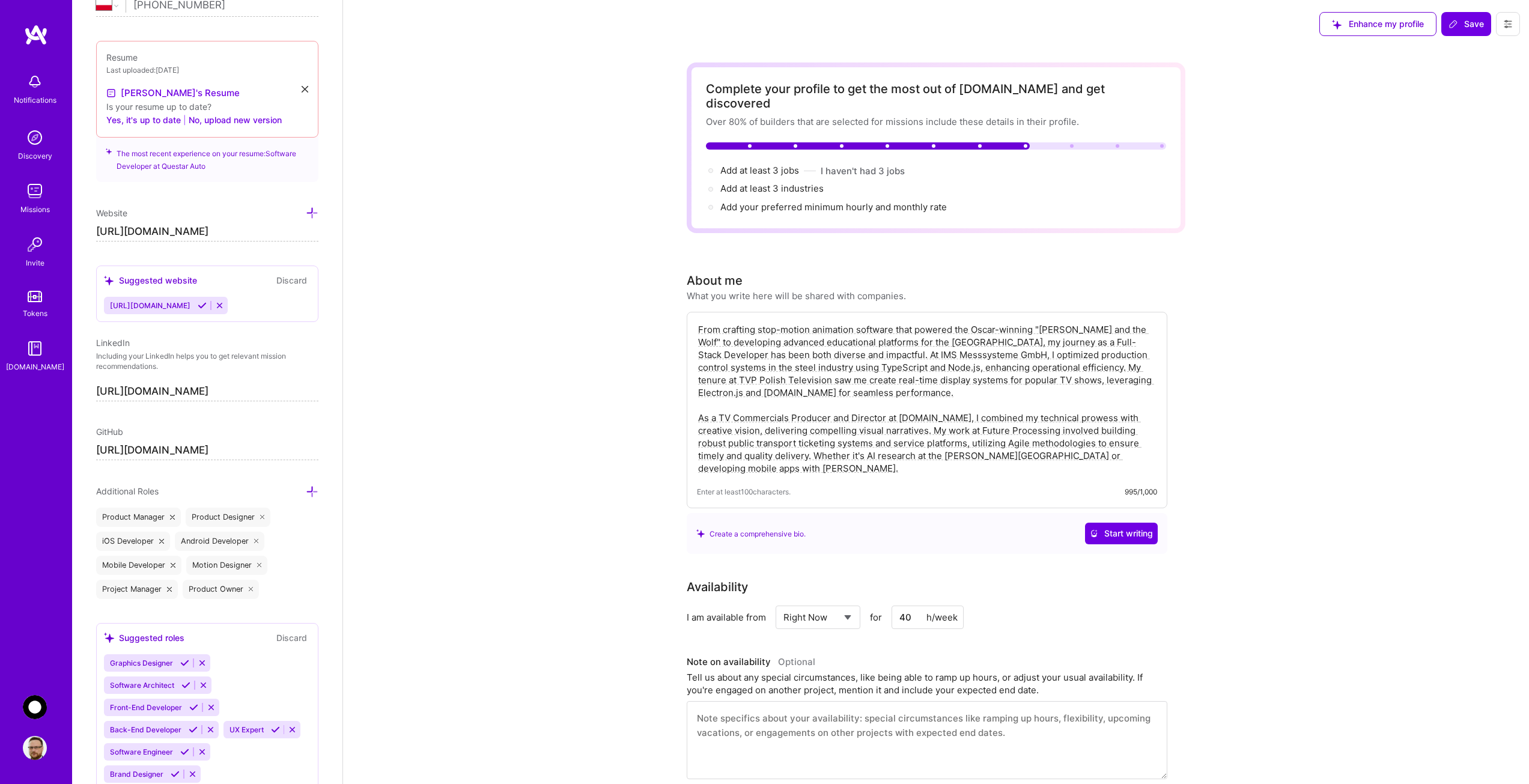
click at [171, 301] on span "[URL][DOMAIN_NAME]" at bounding box center [149, 305] width 81 height 9
click at [171, 306] on span "[URL][DOMAIN_NAME]" at bounding box center [149, 305] width 81 height 9
click at [121, 231] on input "[URL][DOMAIN_NAME]" at bounding box center [208, 231] width 222 height 19
type input "[URL][DOMAIN_NAME]"
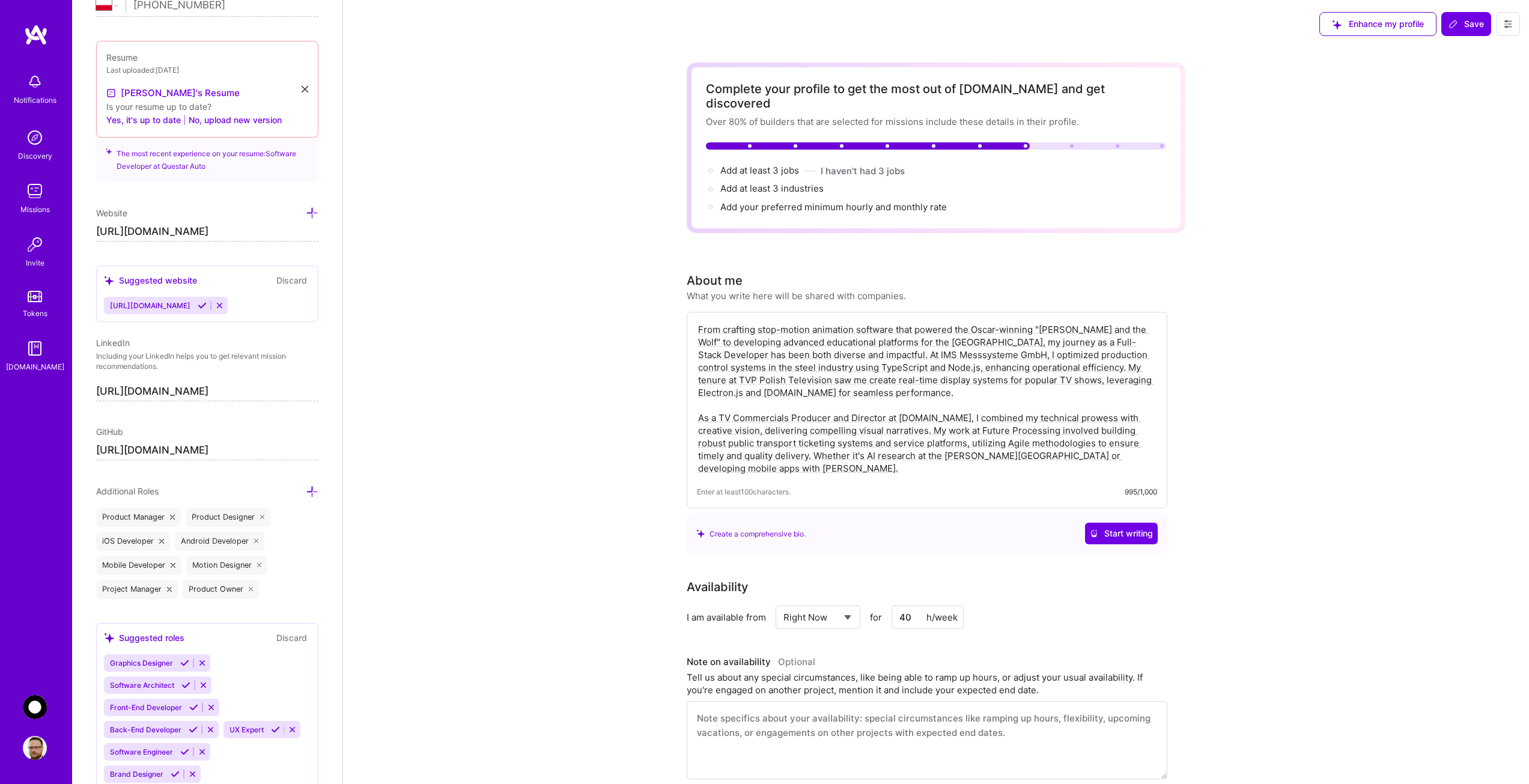
click at [241, 297] on div "[URL][DOMAIN_NAME]" at bounding box center [207, 305] width 207 height 17
click at [224, 304] on div "[URL][DOMAIN_NAME]" at bounding box center [207, 305] width 207 height 17
click at [215, 304] on icon at bounding box center [219, 305] width 9 height 9
click at [215, 304] on icon at bounding box center [219, 305] width 9 height 9
click at [1468, 18] on span "Save" at bounding box center [1466, 24] width 36 height 12
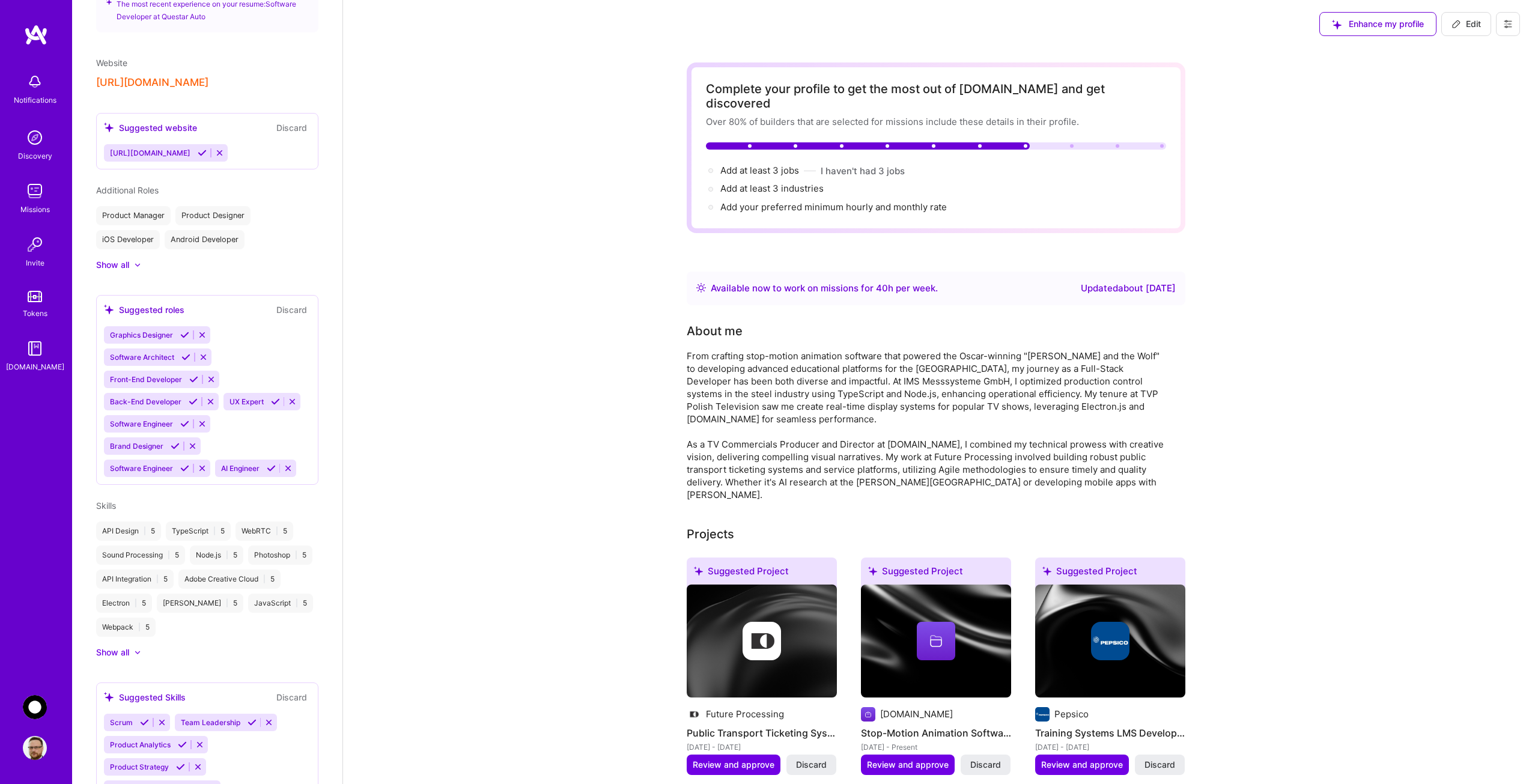
scroll to position [373, 0]
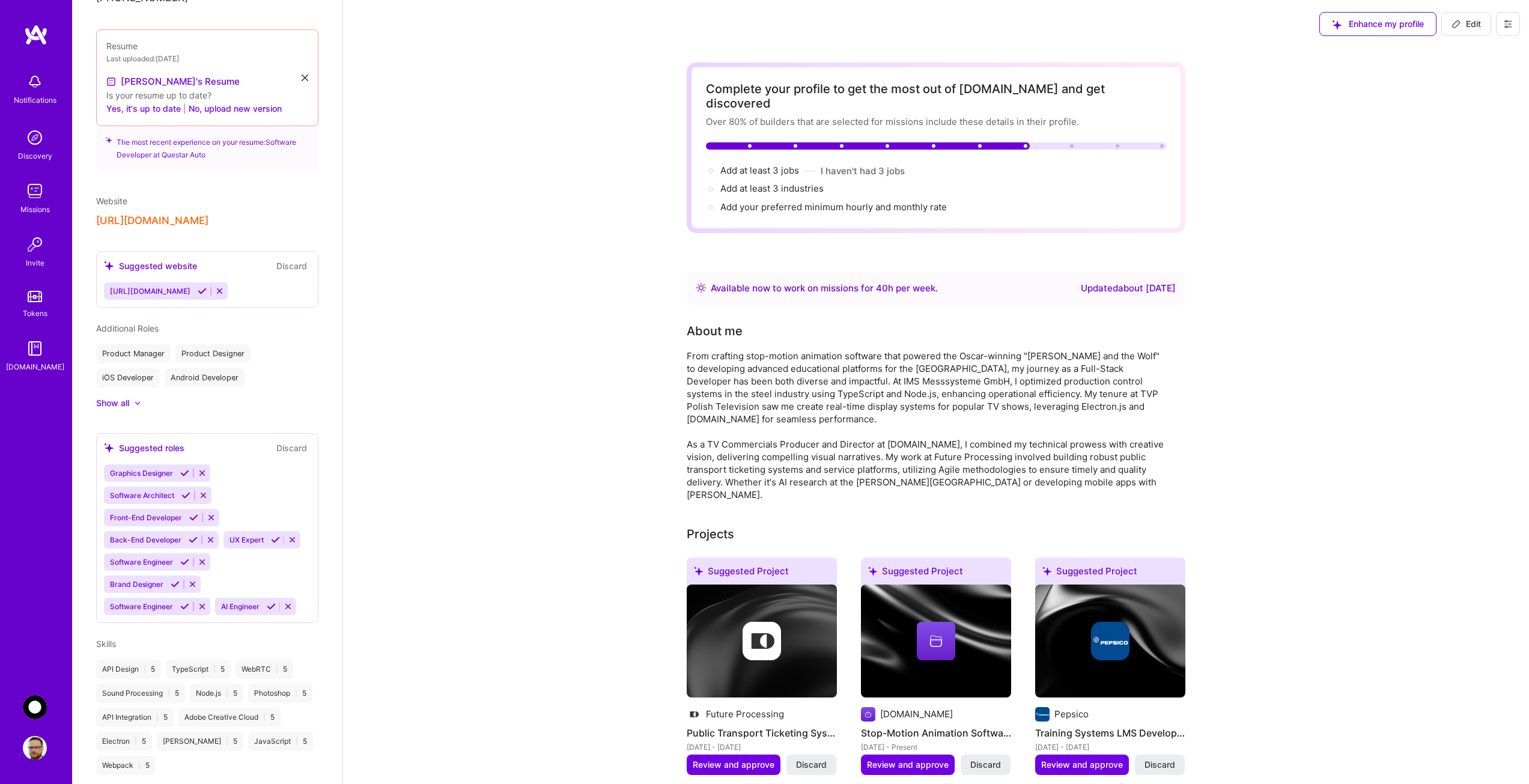
click at [131, 222] on button "[URL][DOMAIN_NAME]" at bounding box center [152, 220] width 112 height 12
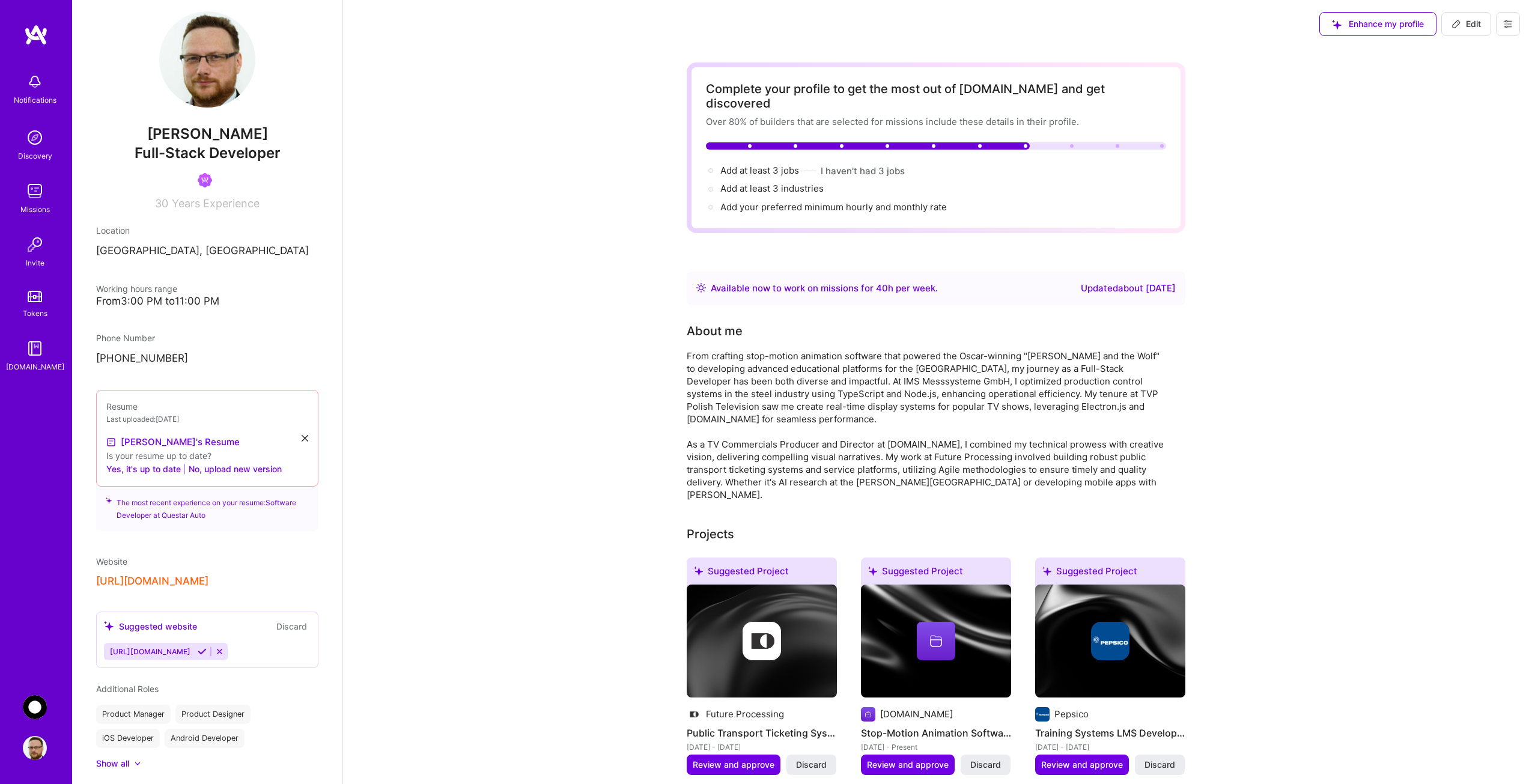
scroll to position [0, 0]
